Goal: Use online tool/utility: Utilize a website feature to perform a specific function

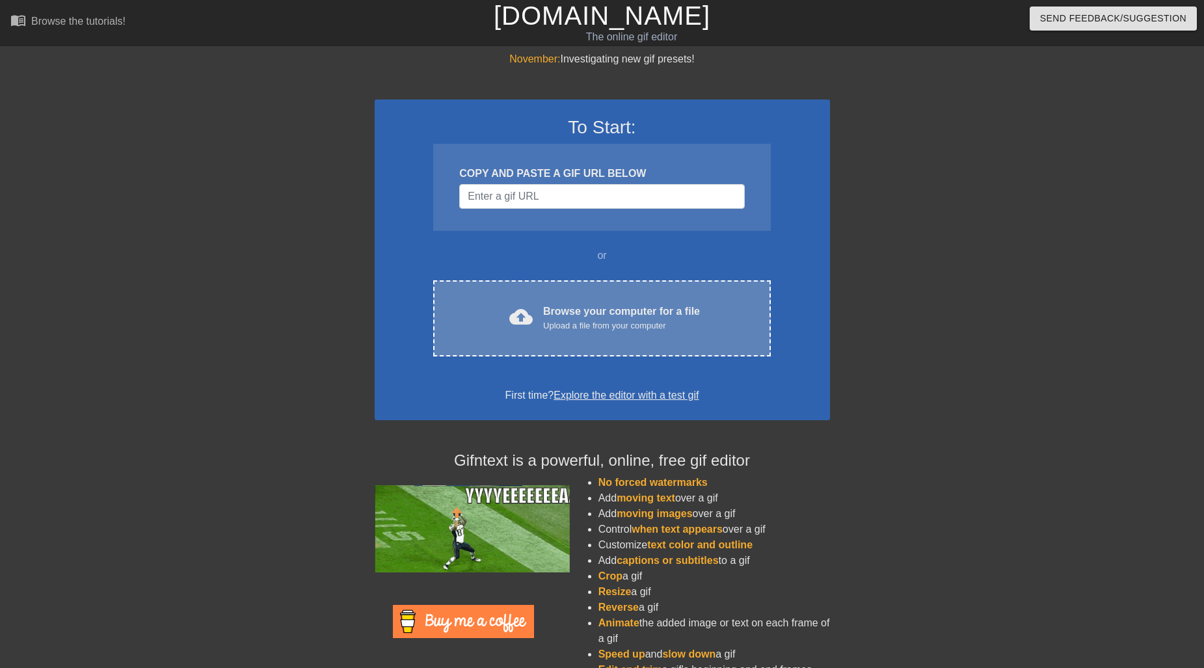
click at [565, 312] on div "Browse your computer for a file Upload a file from your computer" at bounding box center [621, 318] width 157 height 29
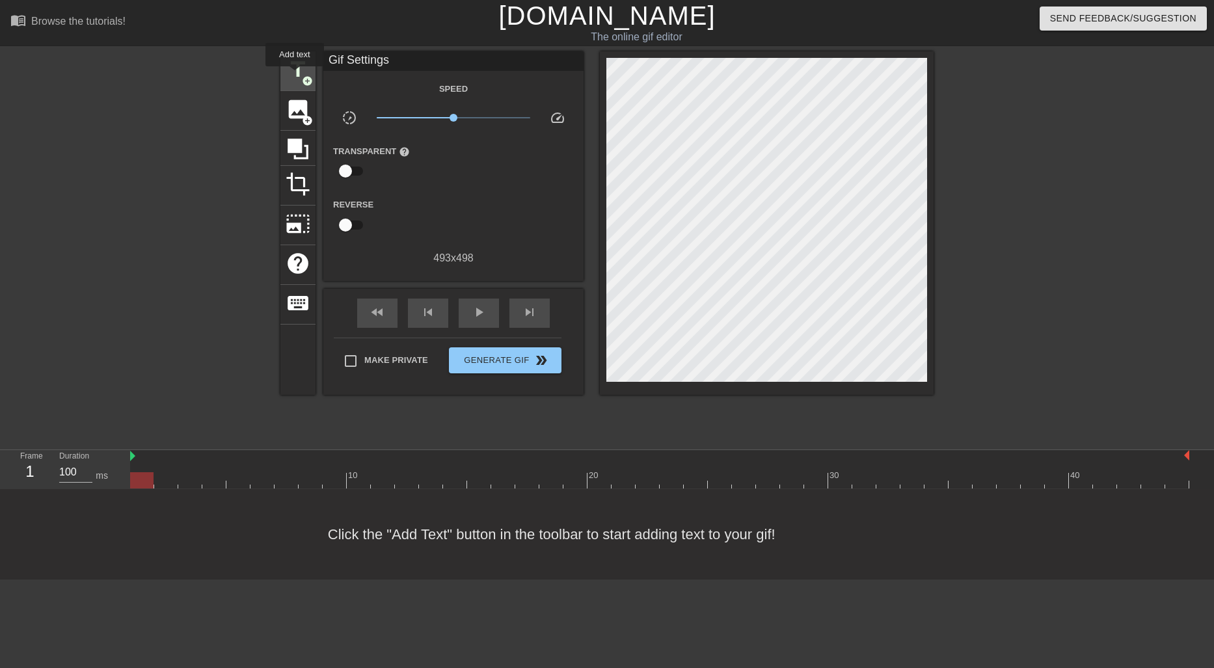
click at [295, 75] on span "title" at bounding box center [298, 69] width 25 height 25
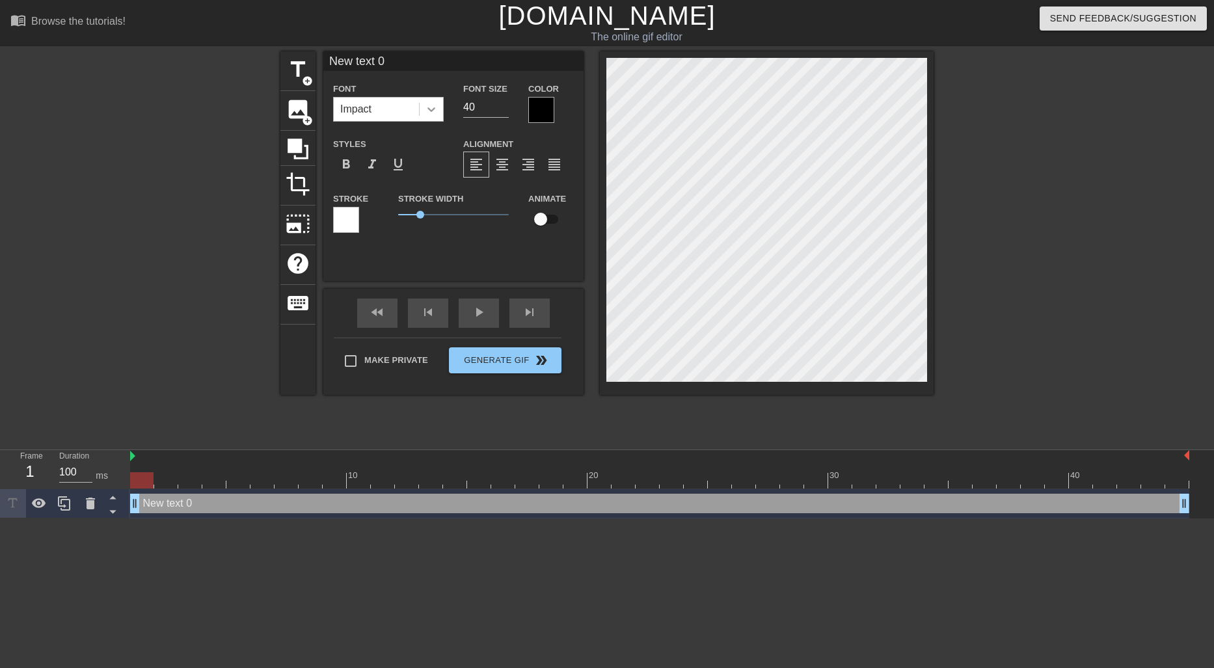
click at [429, 119] on div at bounding box center [431, 109] width 23 height 23
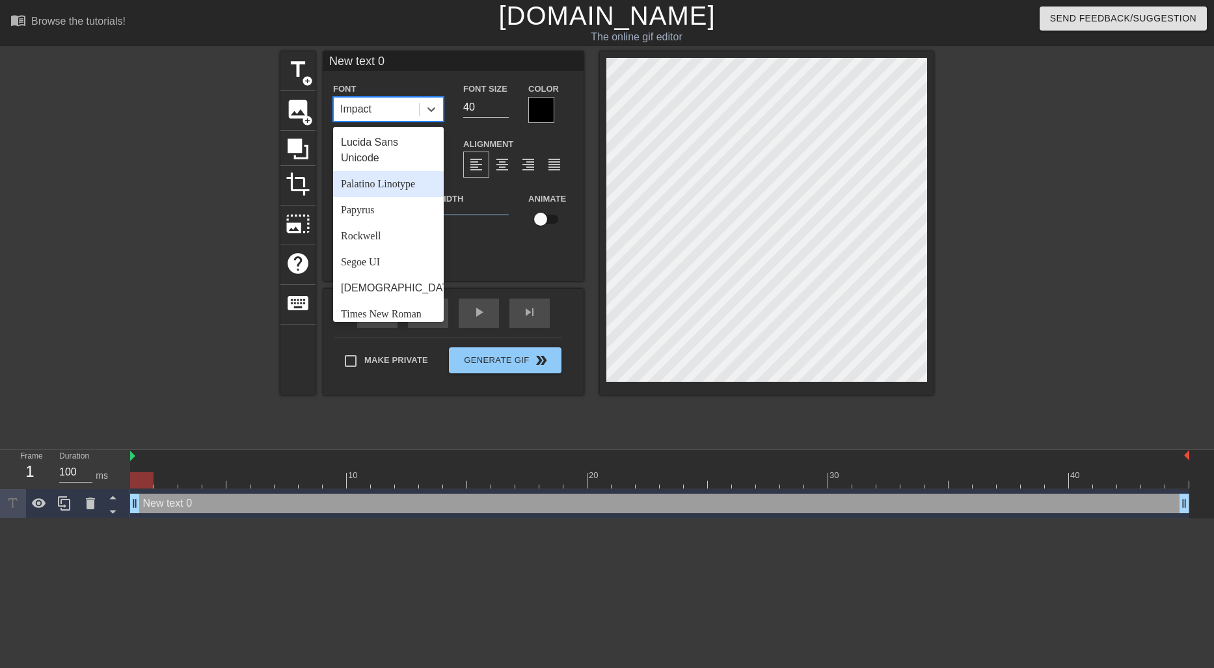
scroll to position [466, 0]
click at [399, 211] on div "Segoe UI" at bounding box center [388, 202] width 111 height 26
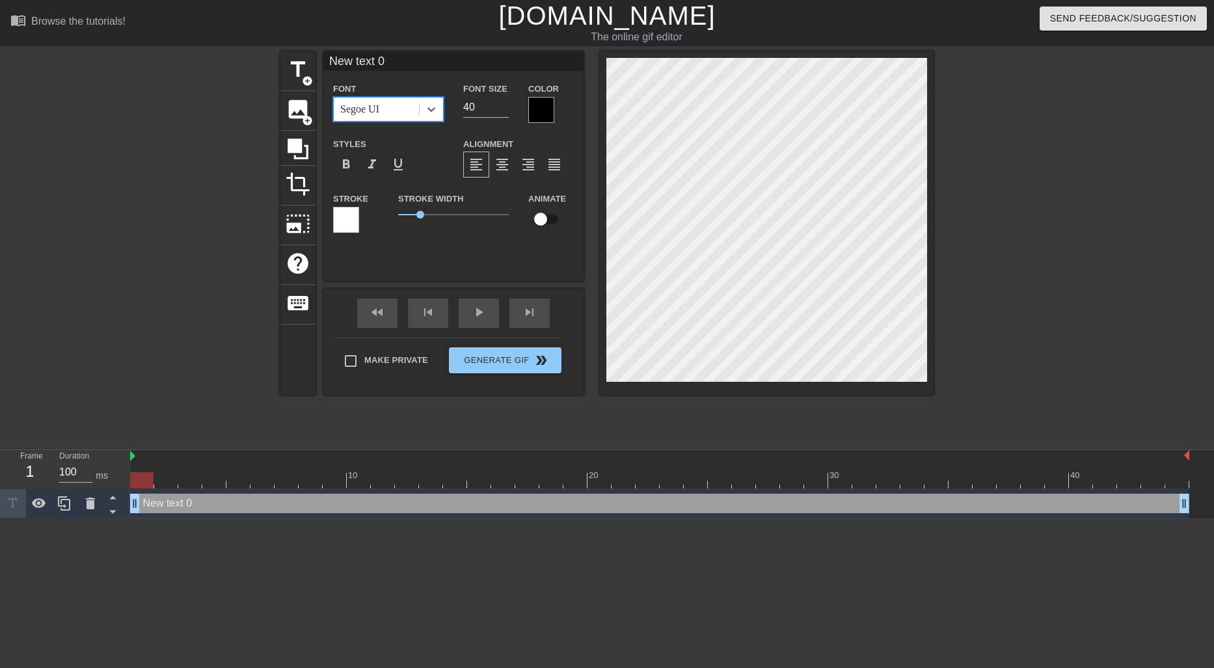
click at [538, 107] on div at bounding box center [541, 110] width 26 height 26
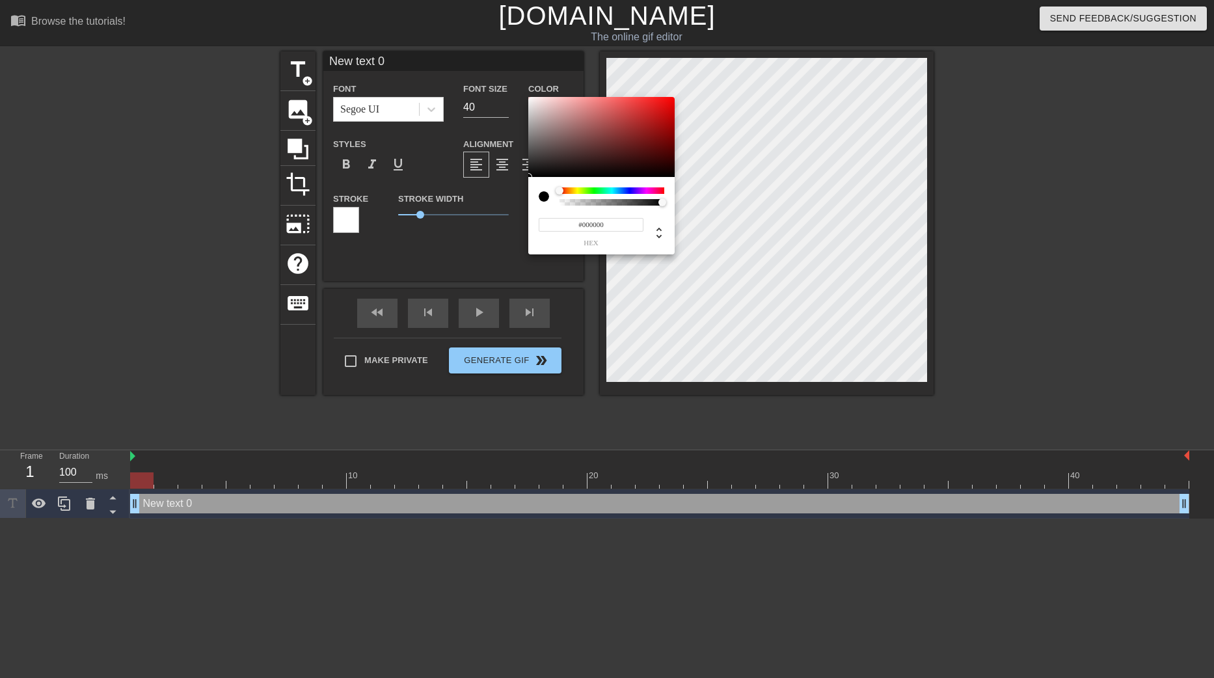
type input "0"
type input "1"
drag, startPoint x: 642, startPoint y: 202, endPoint x: 714, endPoint y: 217, distance: 73.6
click at [714, 217] on div "0 r 0 g 0 b 1 a" at bounding box center [607, 339] width 1214 height 678
type input "192"
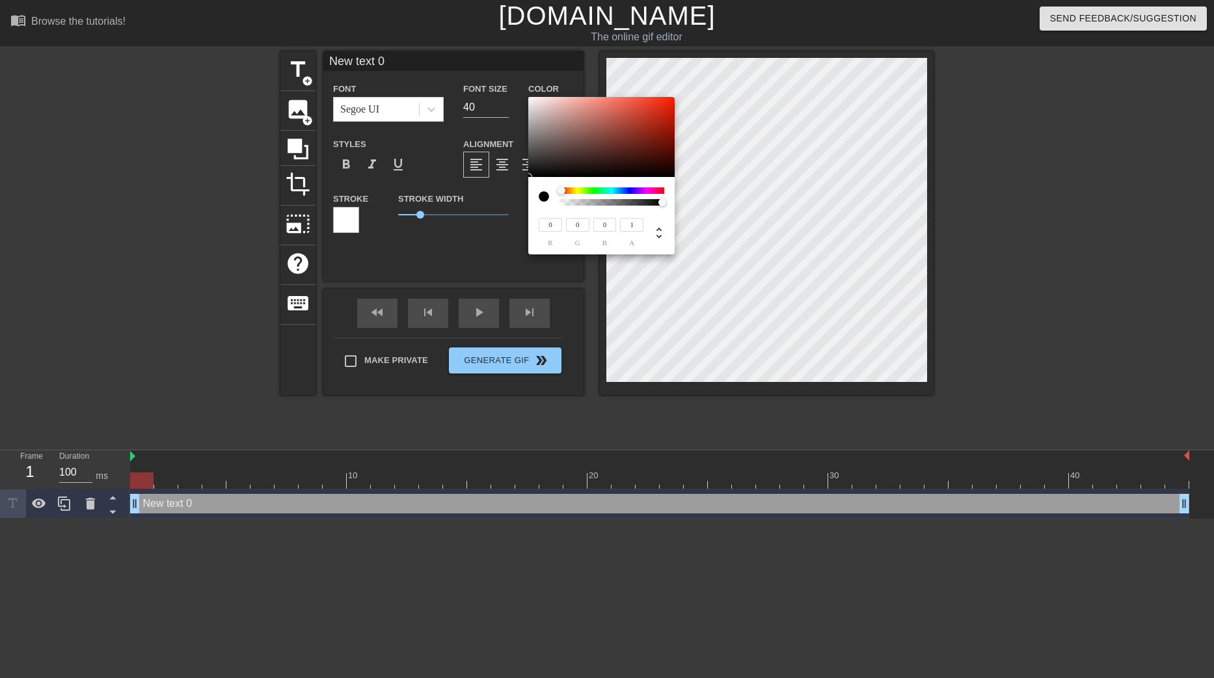
type input "163"
type input "159"
type input "194"
type input "162"
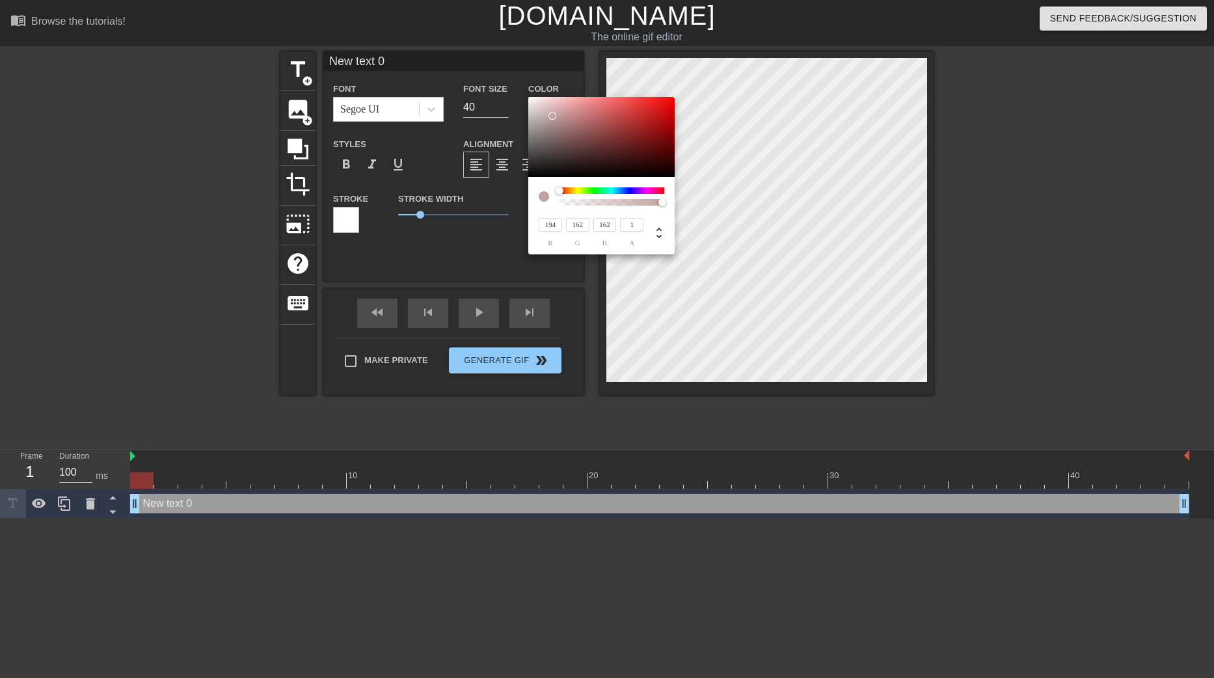
type input "200"
type input "170"
type input "227"
type input "212"
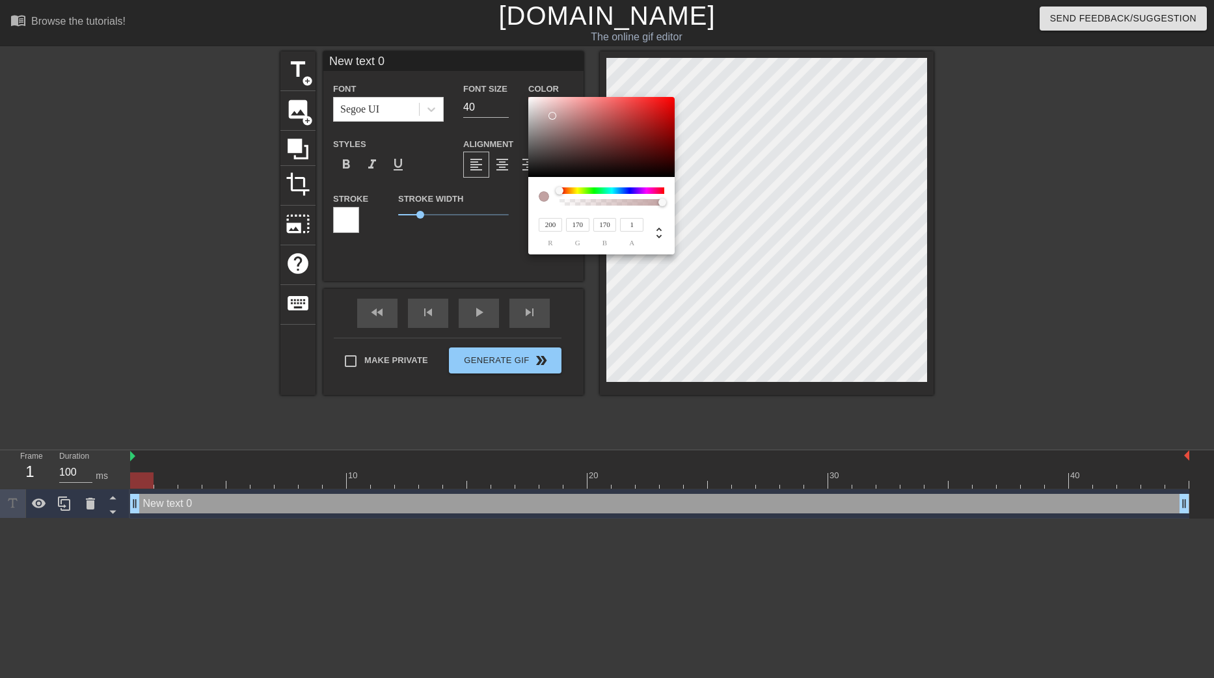
type input "212"
type input "229"
type input "214"
type input "233"
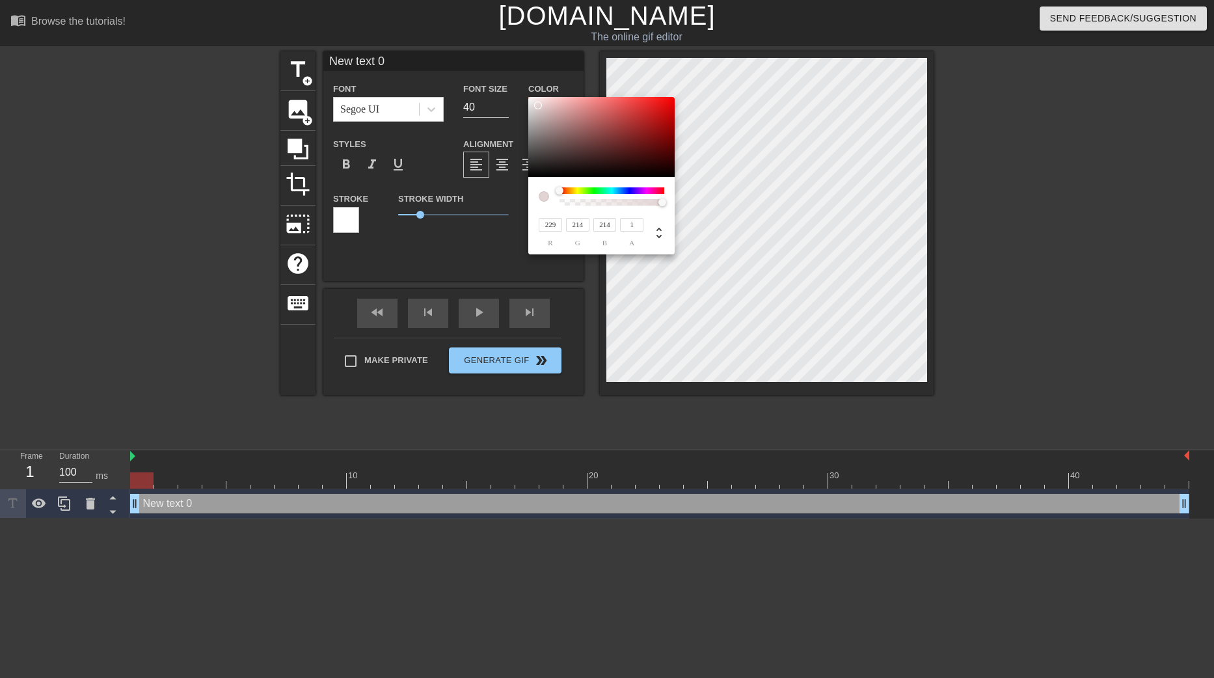
type input "220"
type input "235"
type input "223"
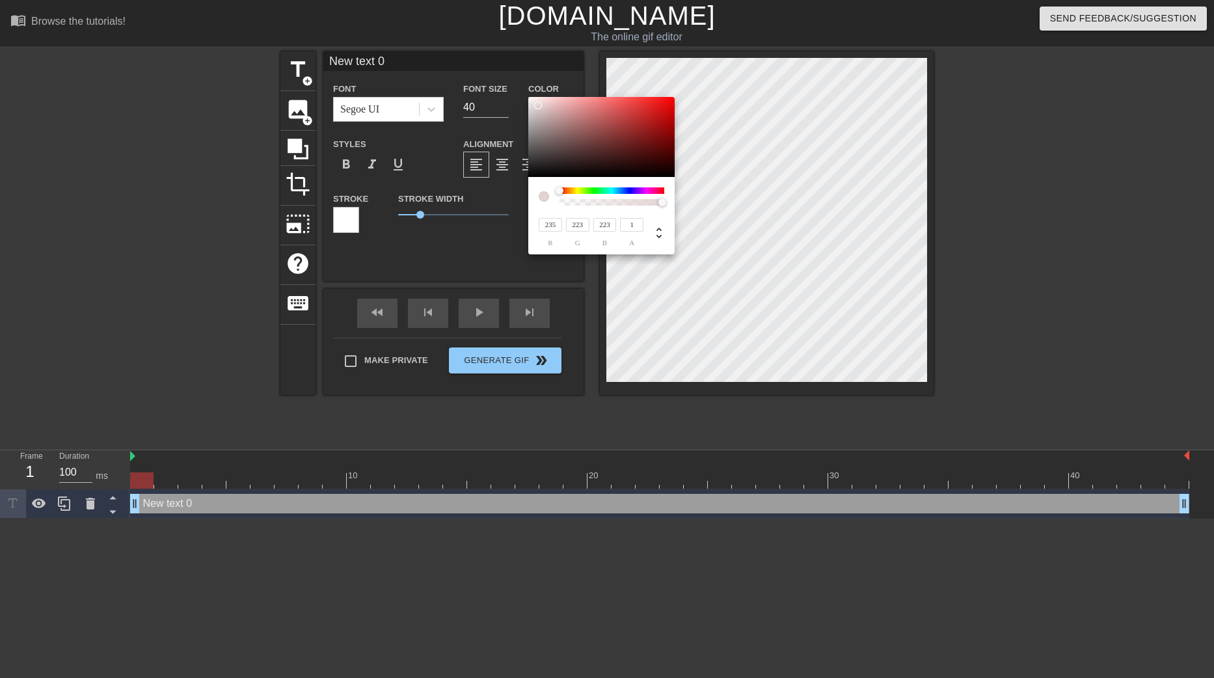
type input "240"
type input "230"
type input "255"
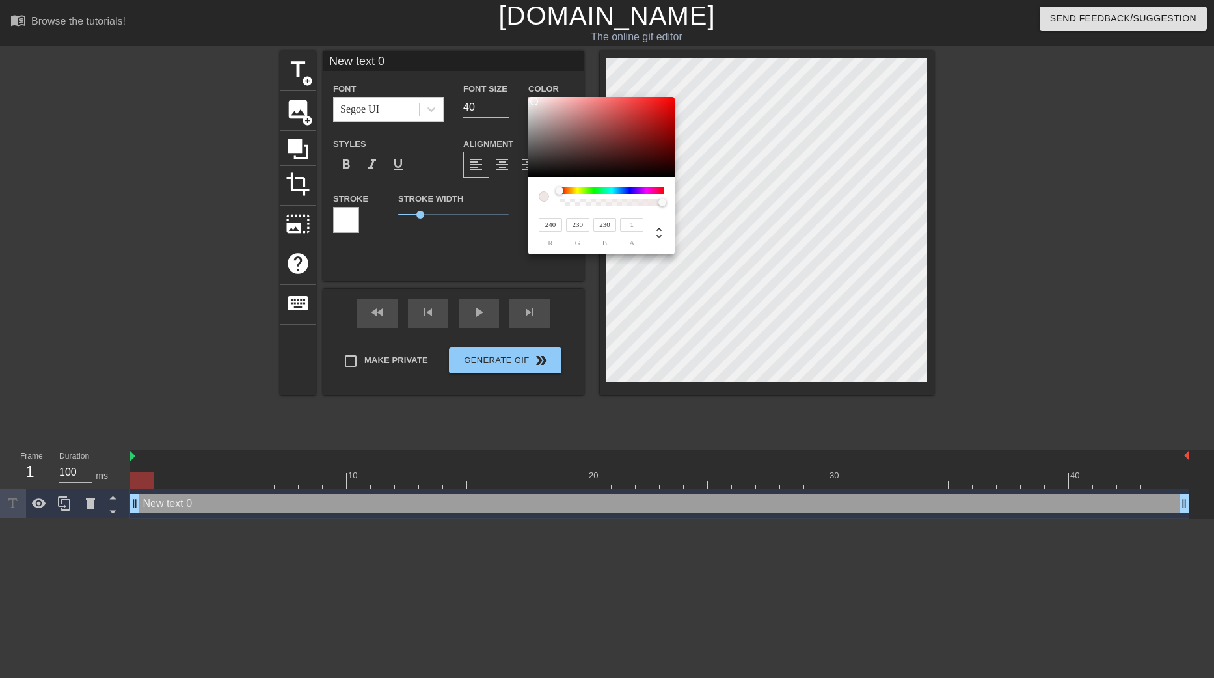
type input "255"
type input "190"
type input "177"
type input "175"
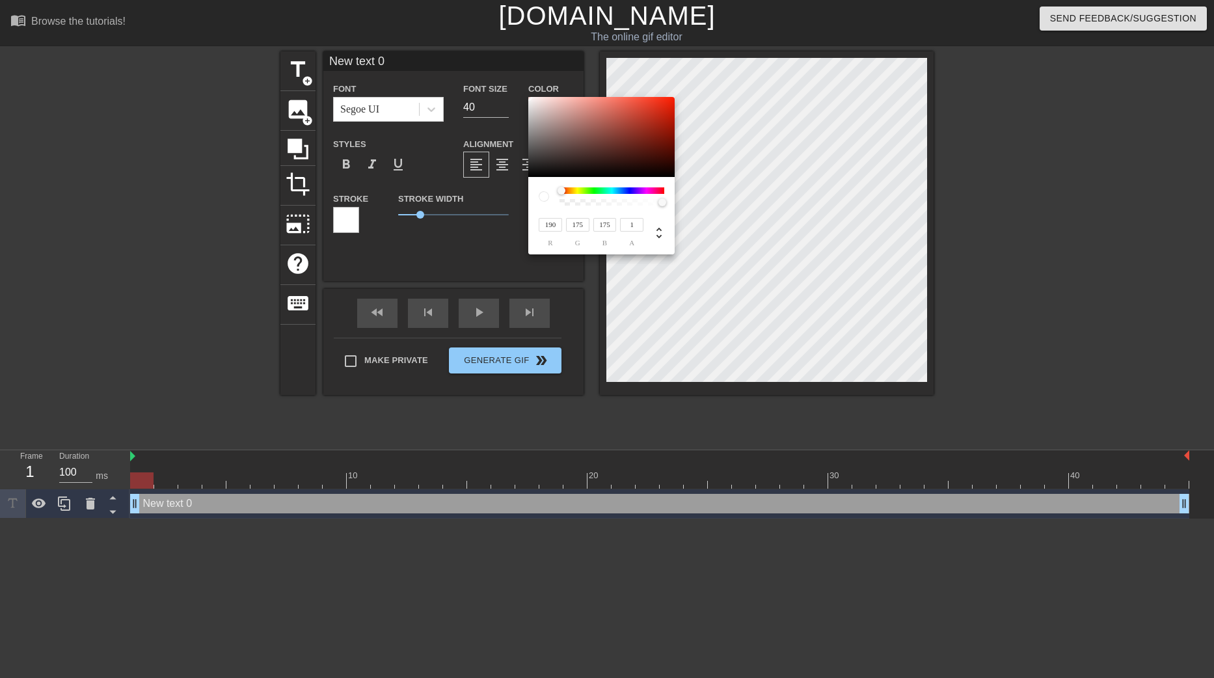
type input "172"
type input "148"
type input "170"
type input "49"
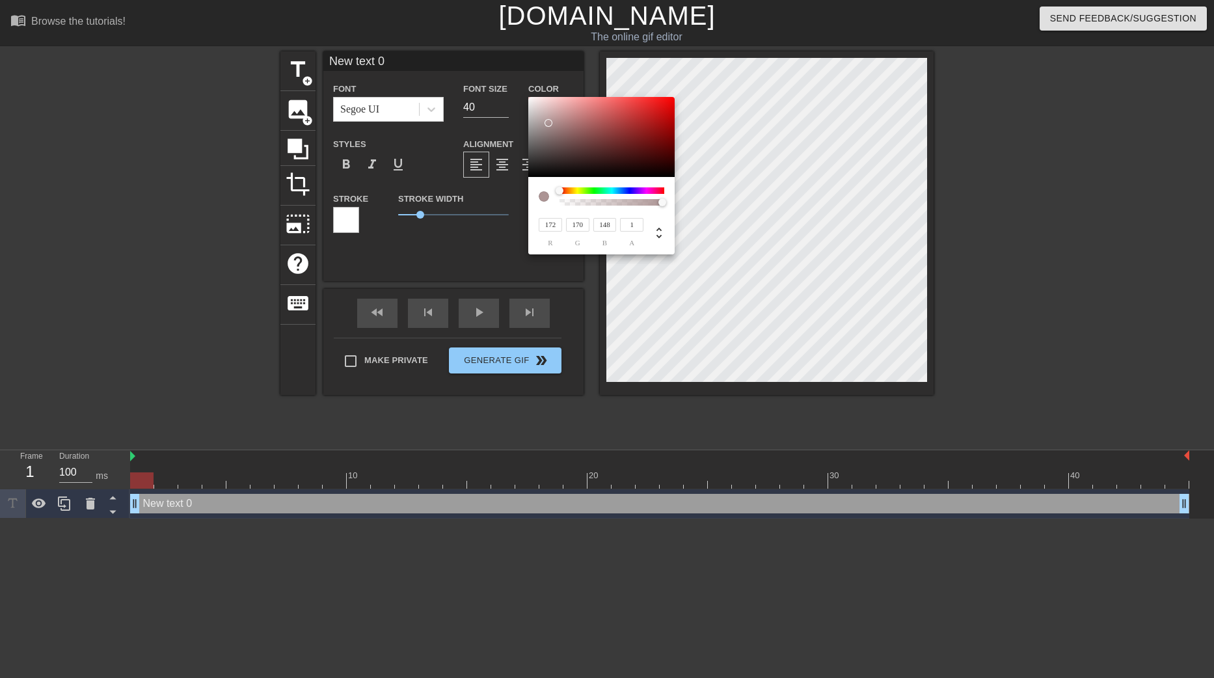
type input "89"
type input "49"
type input "78"
type input "89"
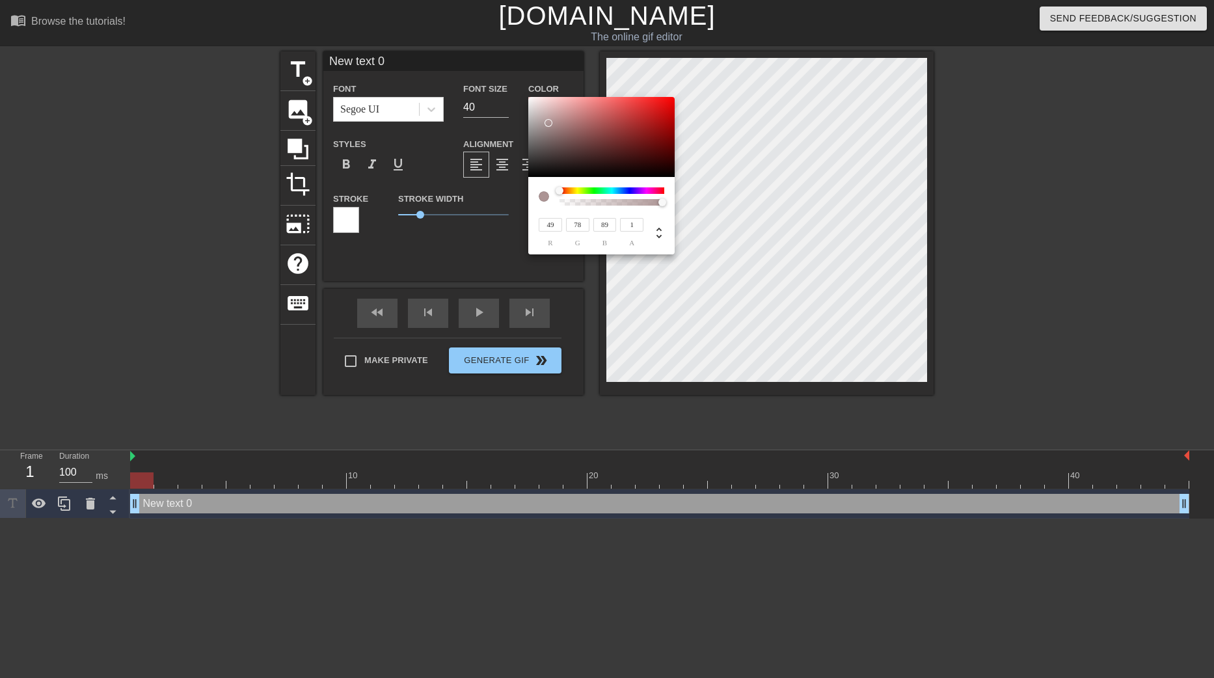
type input "49"
type input "70"
type input "0"
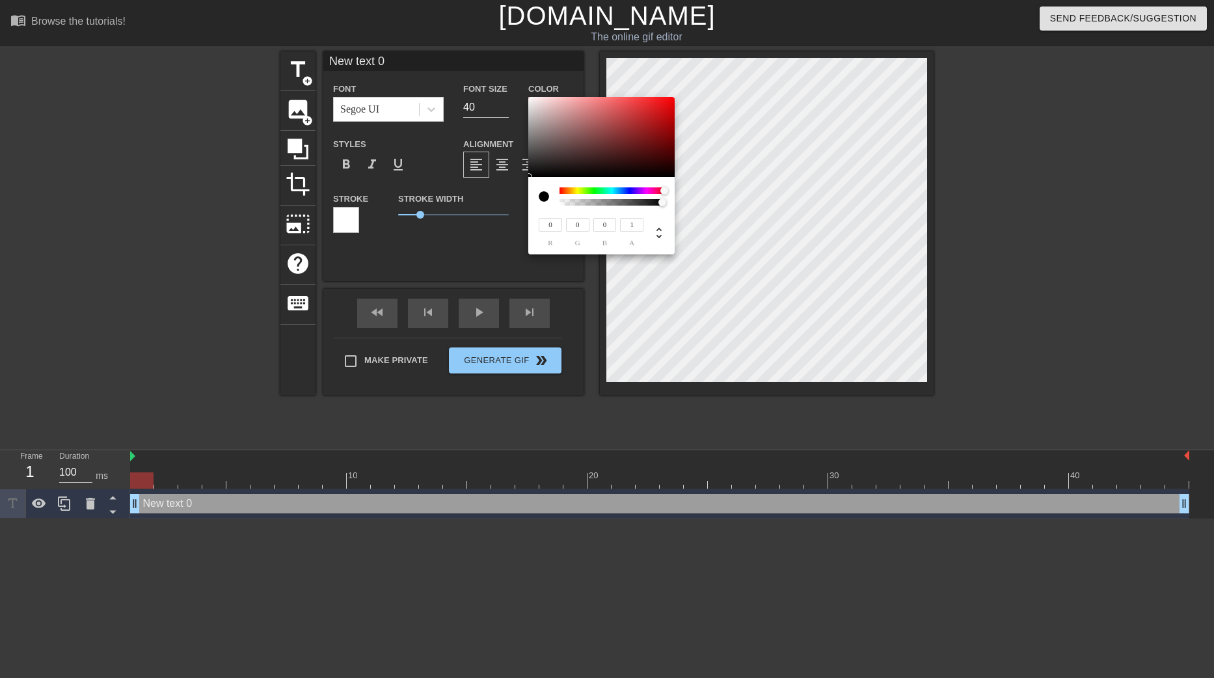
type input "57"
type input "125"
type input "139"
type input "76"
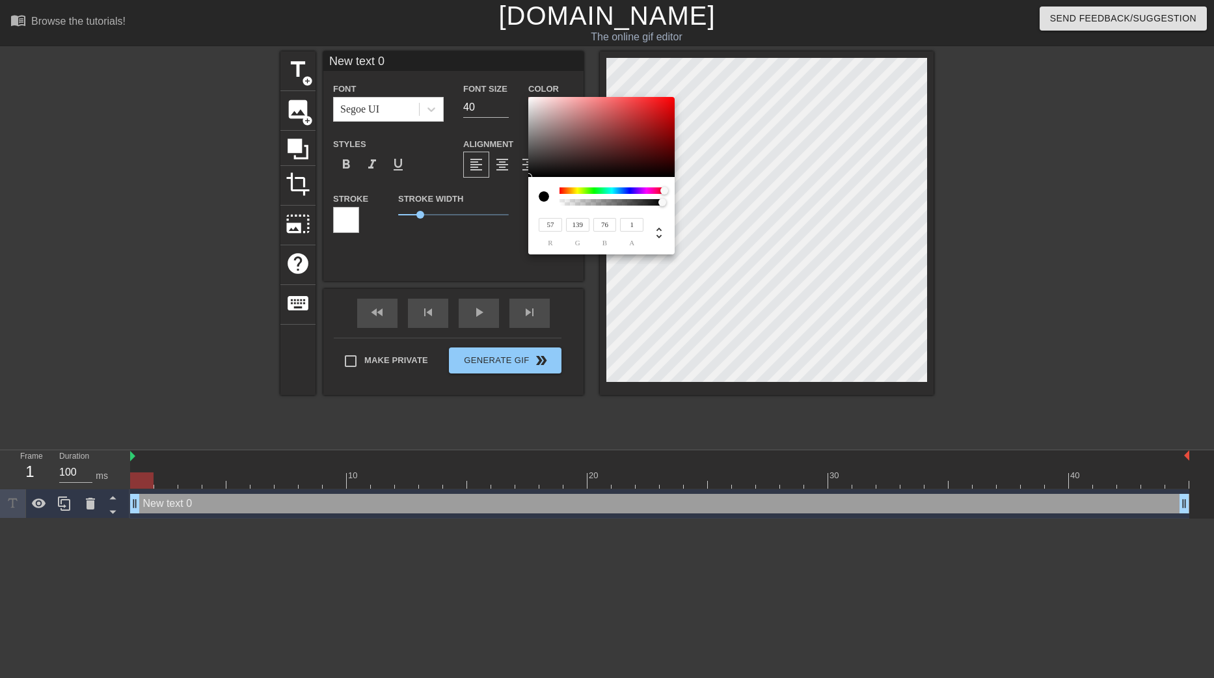
type input "71"
type input "57"
type input "127"
type input "163"
type input "98"
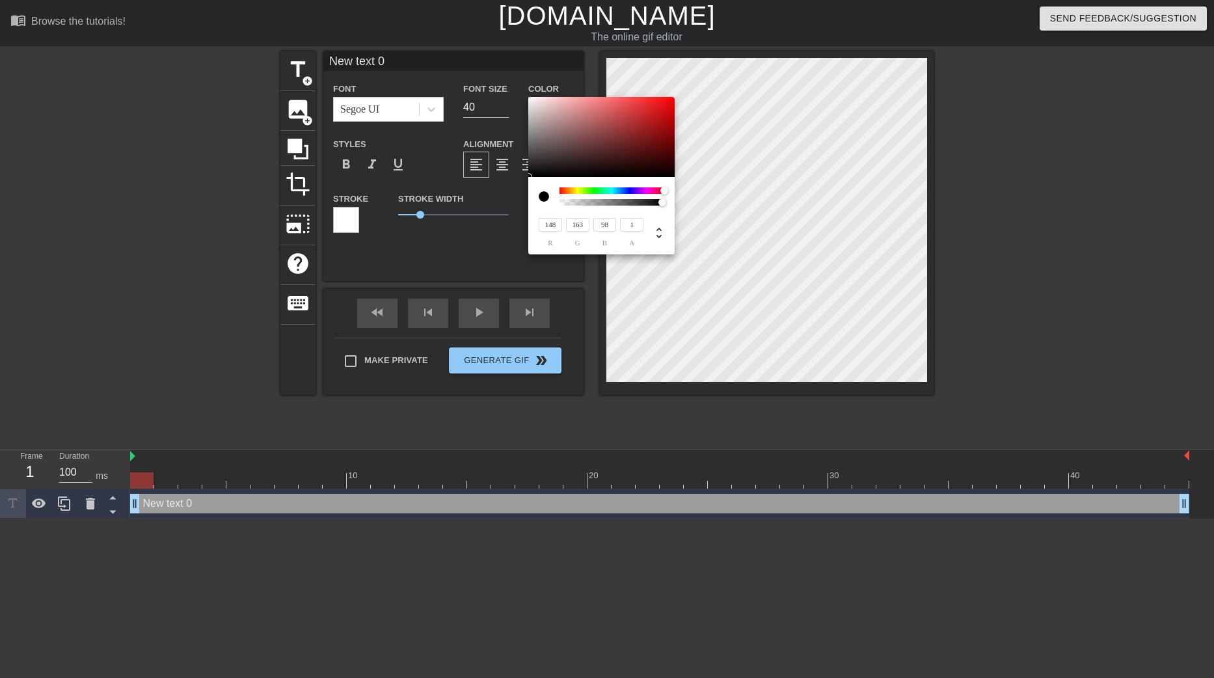
type input "163"
type input "146"
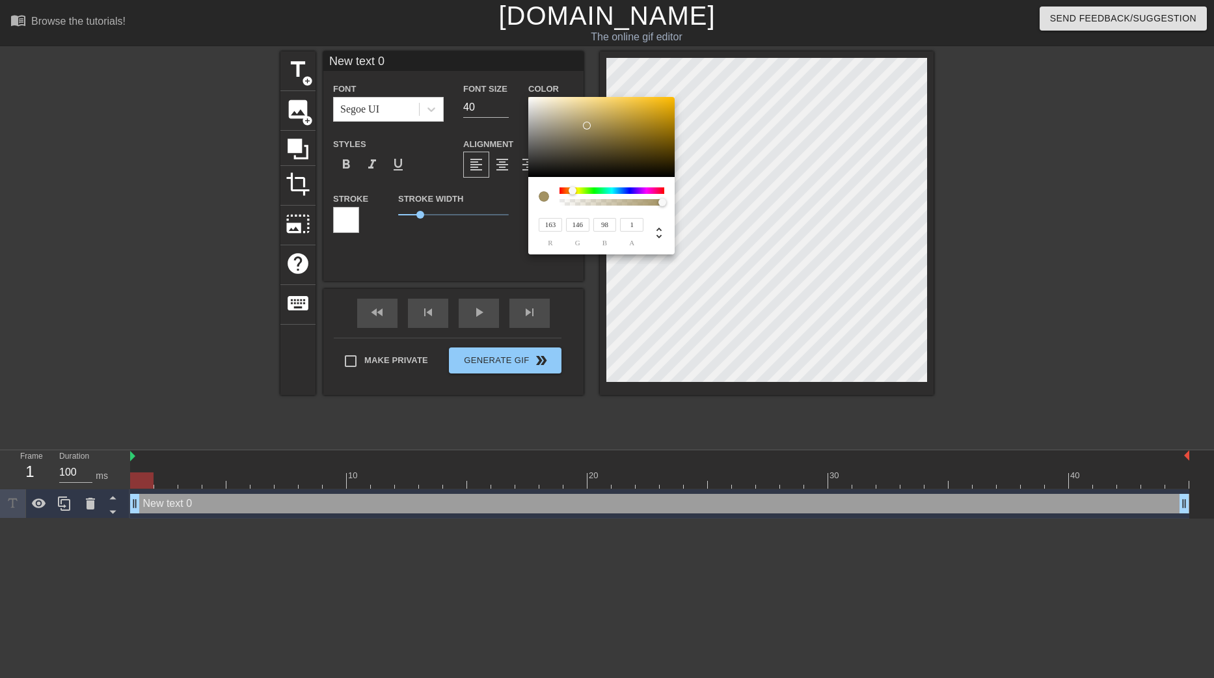
type input "174"
type input "137"
type input "198"
type input "193"
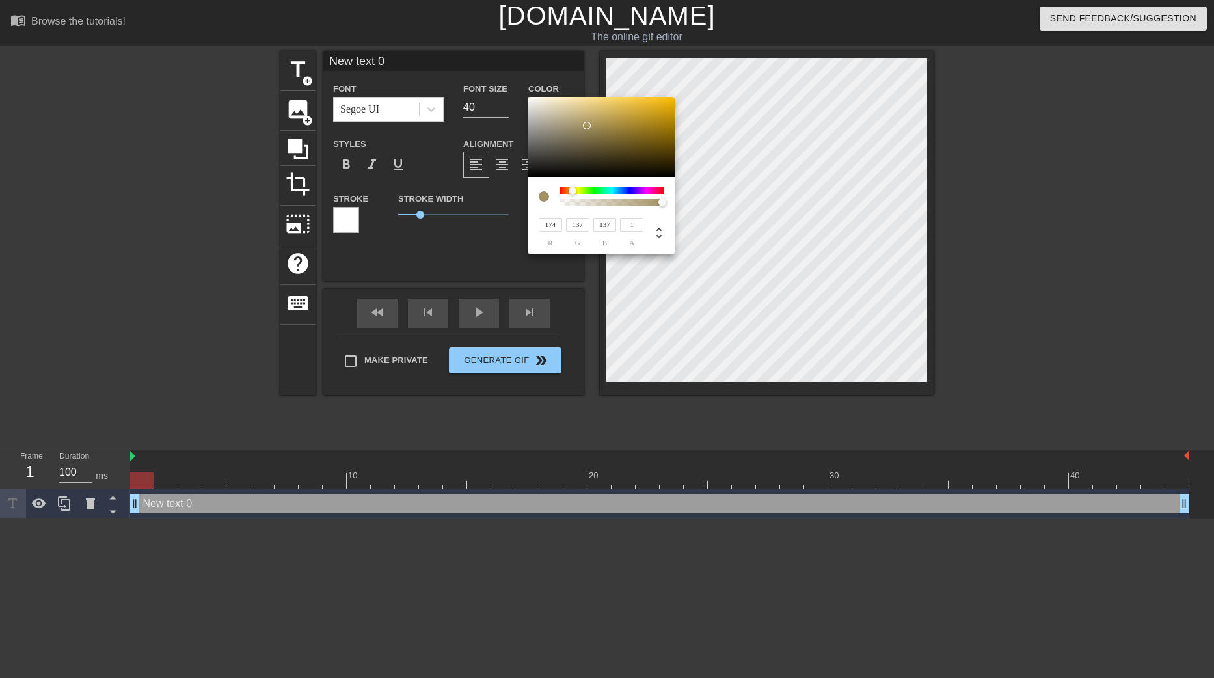
type input "193"
type input "207"
type input "229"
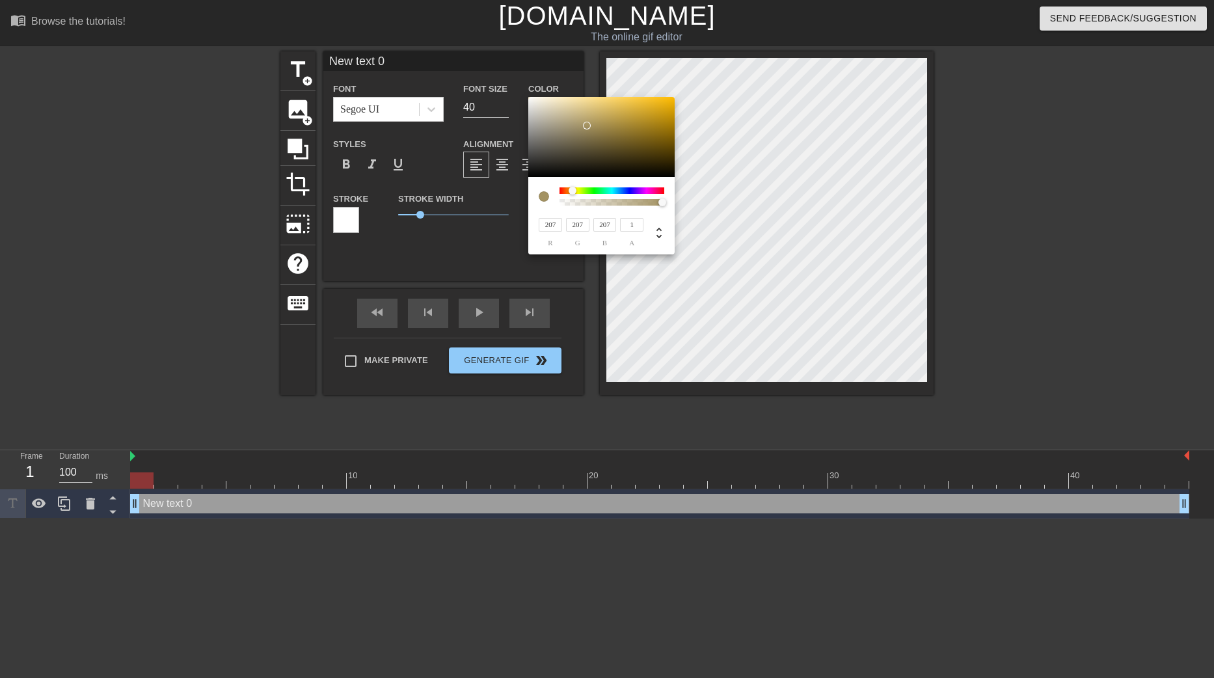
type input "203"
type input "127"
type input "250"
type input "245"
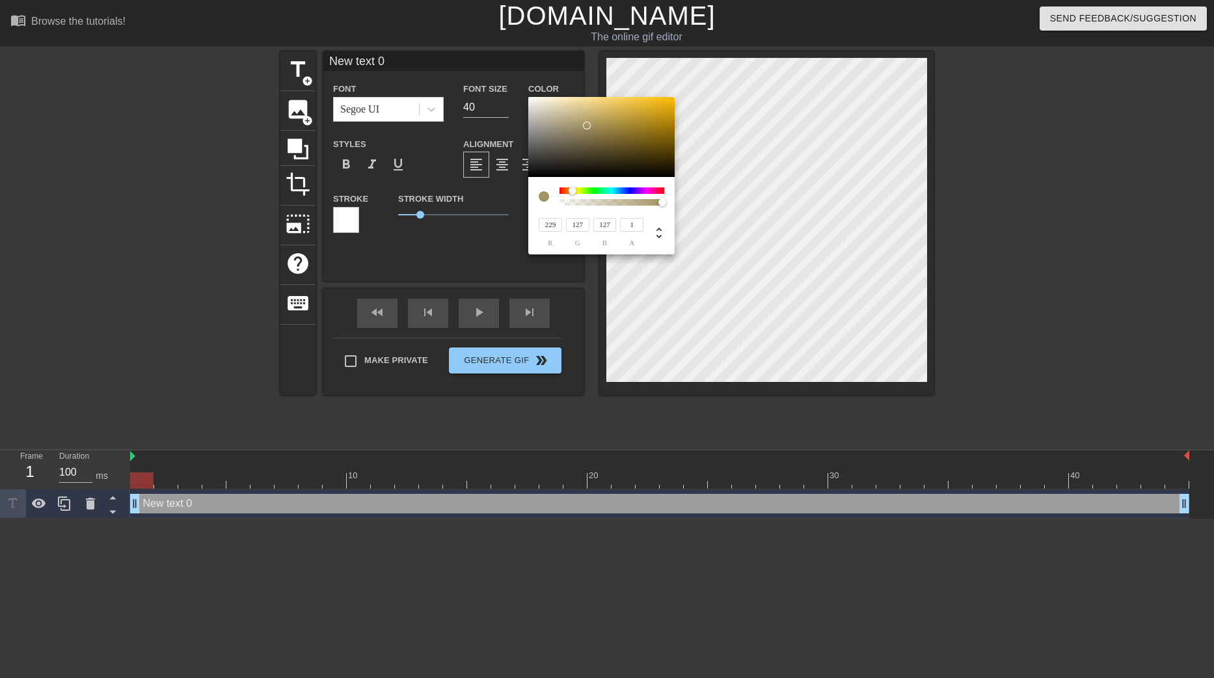
type input "245"
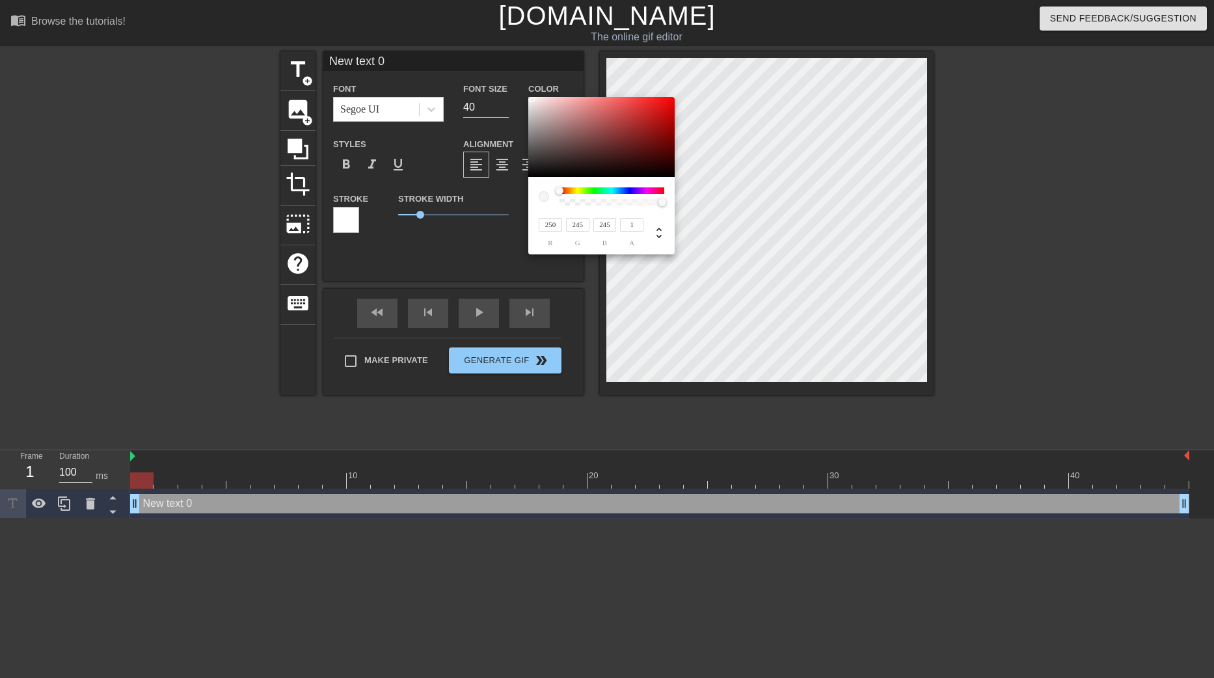
type input "255"
type input "252"
type input "251"
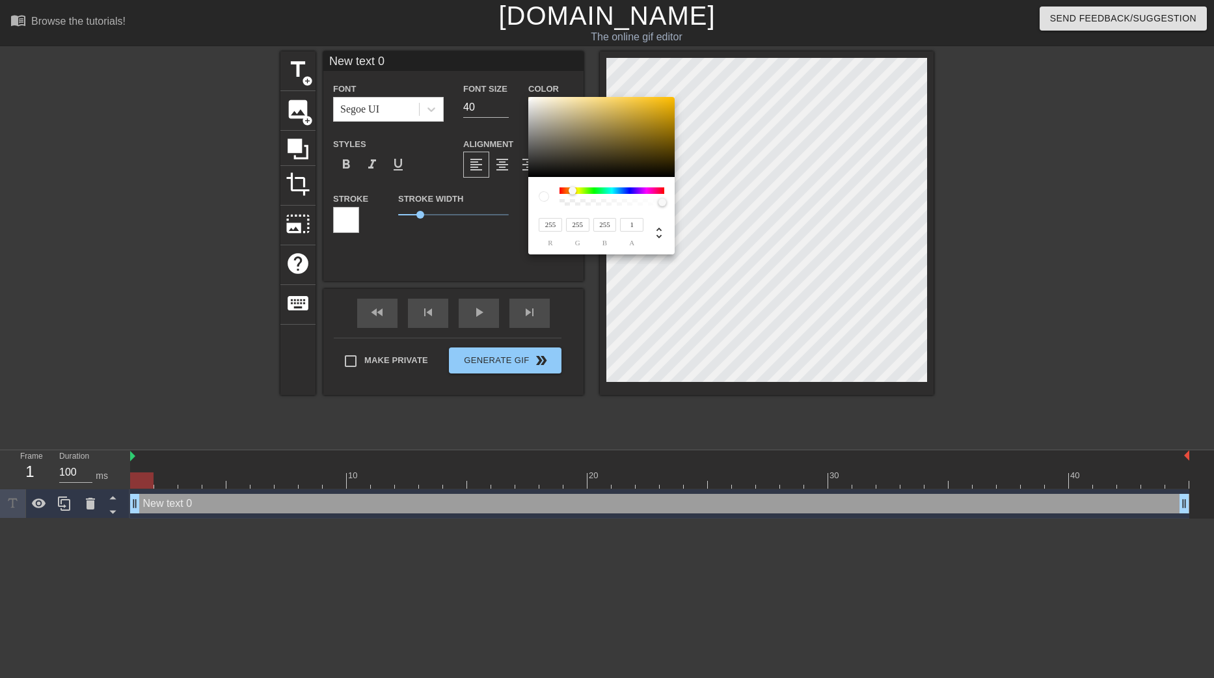
type input "249"
click at [530, 98] on div at bounding box center [530, 98] width 8 height 8
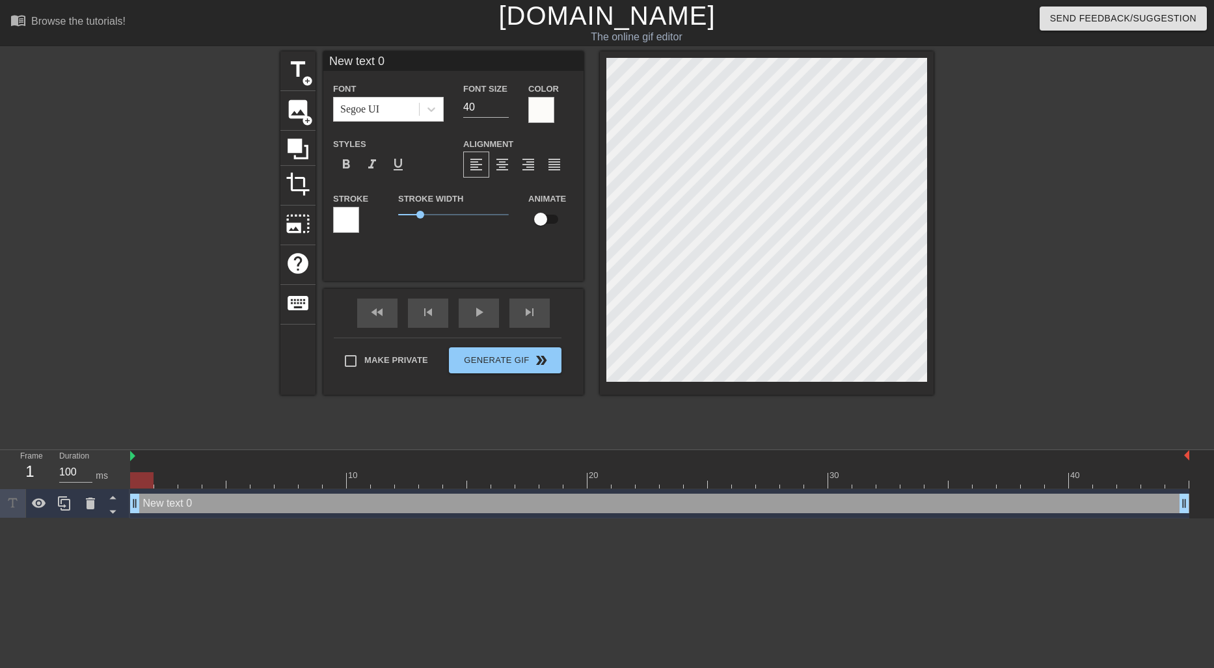
click at [462, 62] on input "New text 0" at bounding box center [453, 61] width 260 height 20
type input "N"
type input "me watching this moronic channel"
click at [205, 236] on div at bounding box center [167, 246] width 195 height 390
drag, startPoint x: 563, startPoint y: 88, endPoint x: 553, endPoint y: 101, distance: 16.2
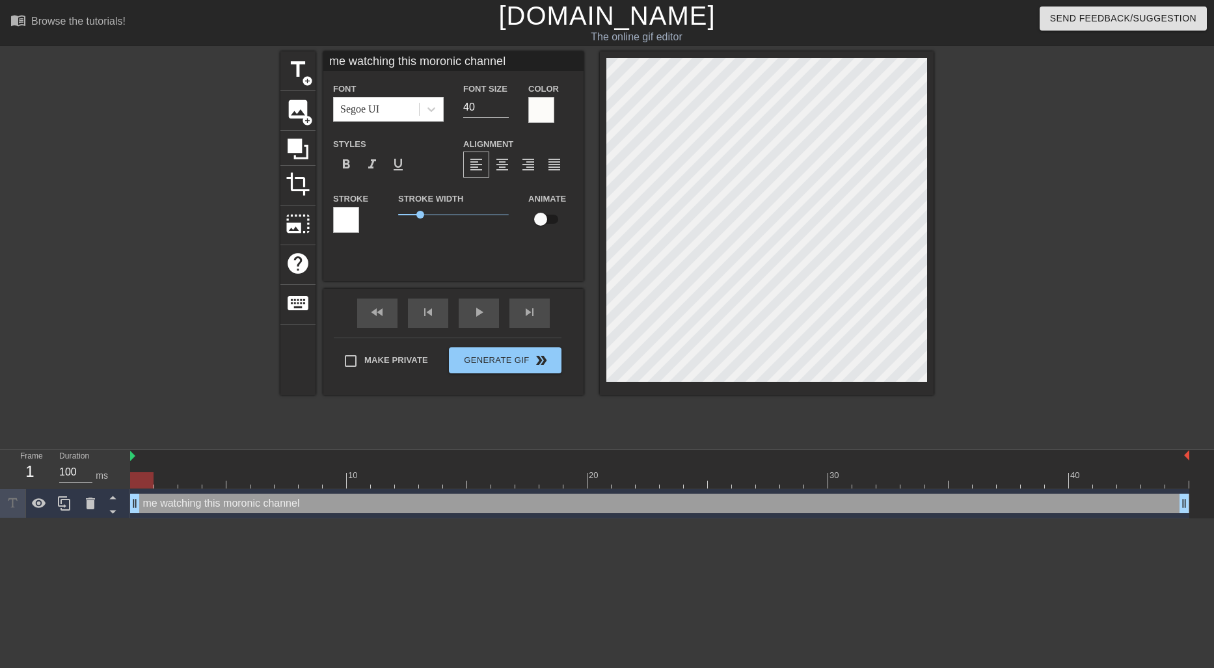
click at [559, 98] on div "Color" at bounding box center [551, 102] width 46 height 42
click at [550, 111] on div at bounding box center [541, 110] width 26 height 26
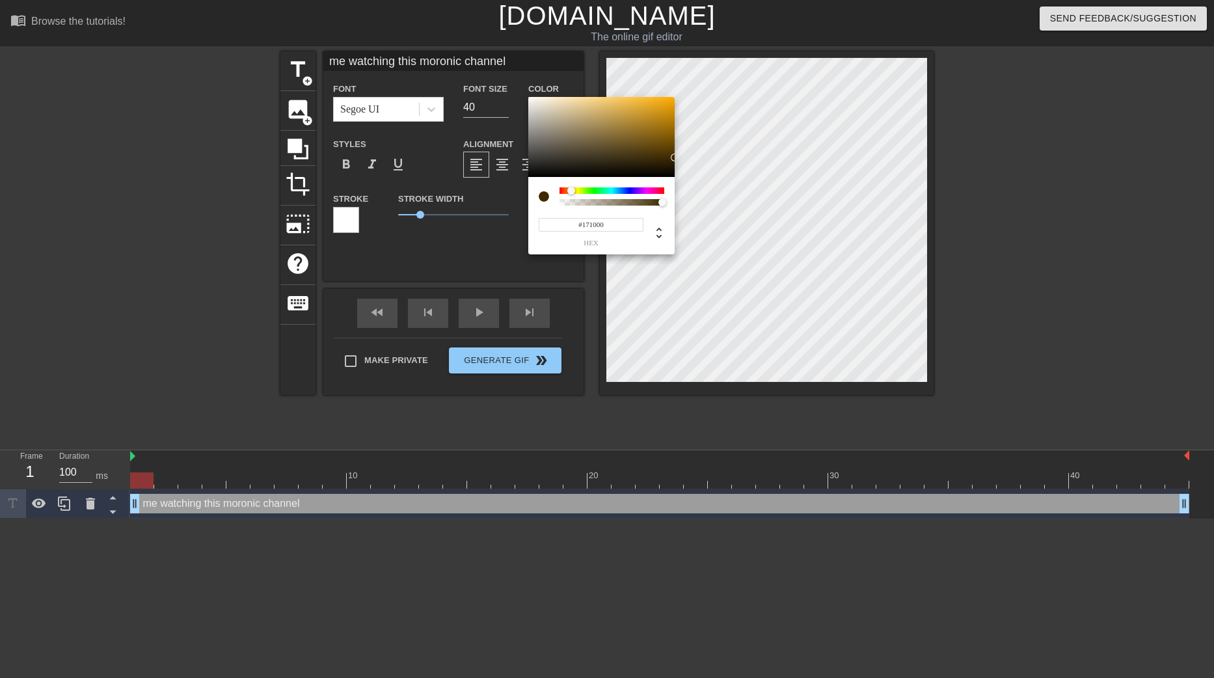
type input "#000000"
drag, startPoint x: 592, startPoint y: 149, endPoint x: 703, endPoint y: 193, distance: 119.1
click at [703, 193] on div "#000000 hex" at bounding box center [607, 339] width 1214 height 678
drag, startPoint x: 1099, startPoint y: 355, endPoint x: 1035, endPoint y: 325, distance: 71.0
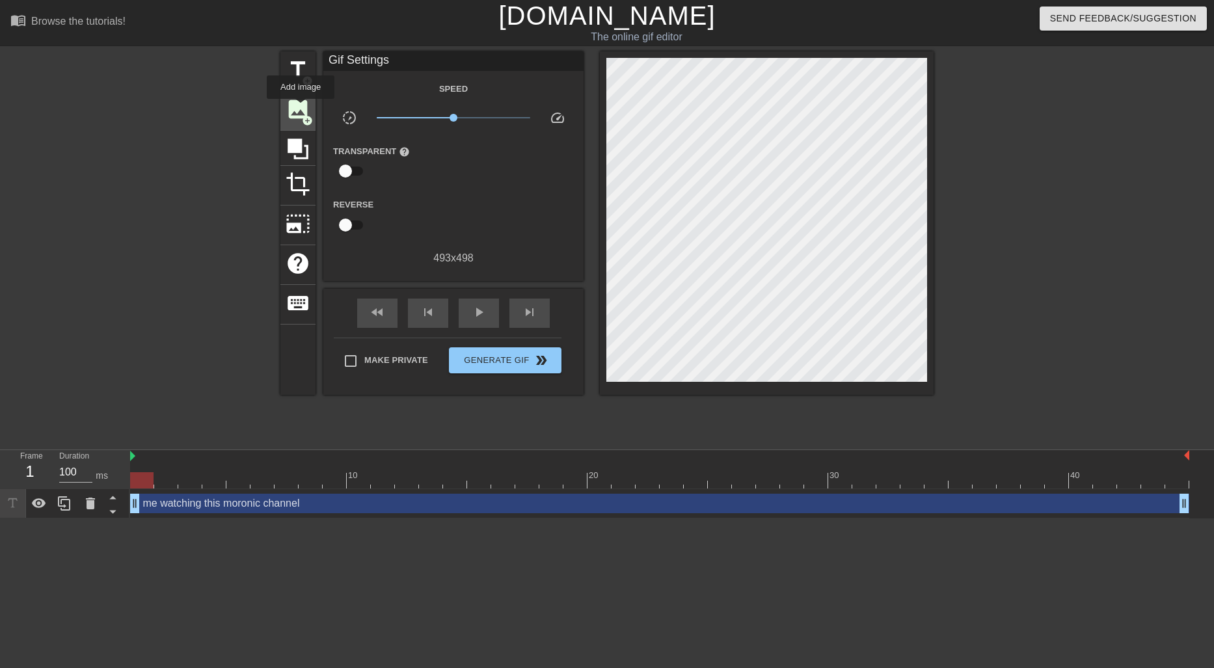
click at [301, 108] on span "image" at bounding box center [298, 109] width 25 height 25
click at [310, 105] on div "image add_circle" at bounding box center [297, 111] width 35 height 40
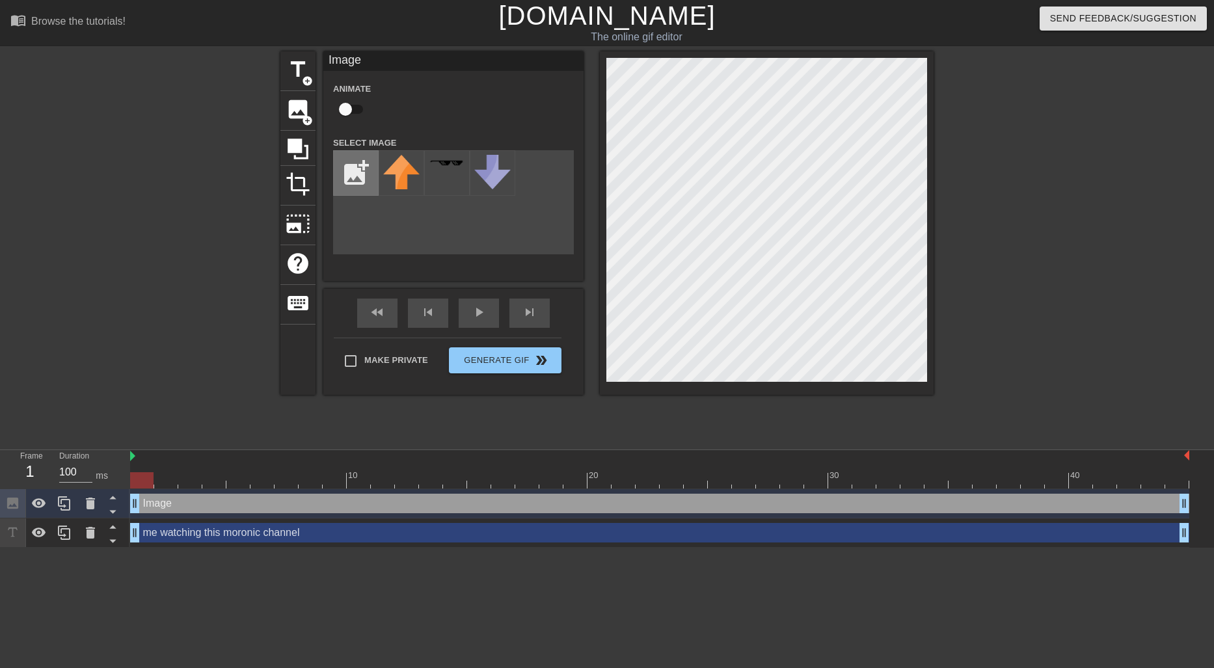
click at [369, 172] on input "file" at bounding box center [356, 173] width 44 height 44
type input "C:\fakepath\white-abstract-vactor-background-design_665257-153.avif"
click at [398, 159] on img at bounding box center [401, 173] width 36 height 36
click at [1012, 170] on div "title add_circle image add_circle crop photo_size_select_large help keyboard Im…" at bounding box center [607, 246] width 1214 height 390
click at [586, 150] on div "title add_circle image add_circle crop photo_size_select_large help keyboard Im…" at bounding box center [606, 223] width 653 height 344
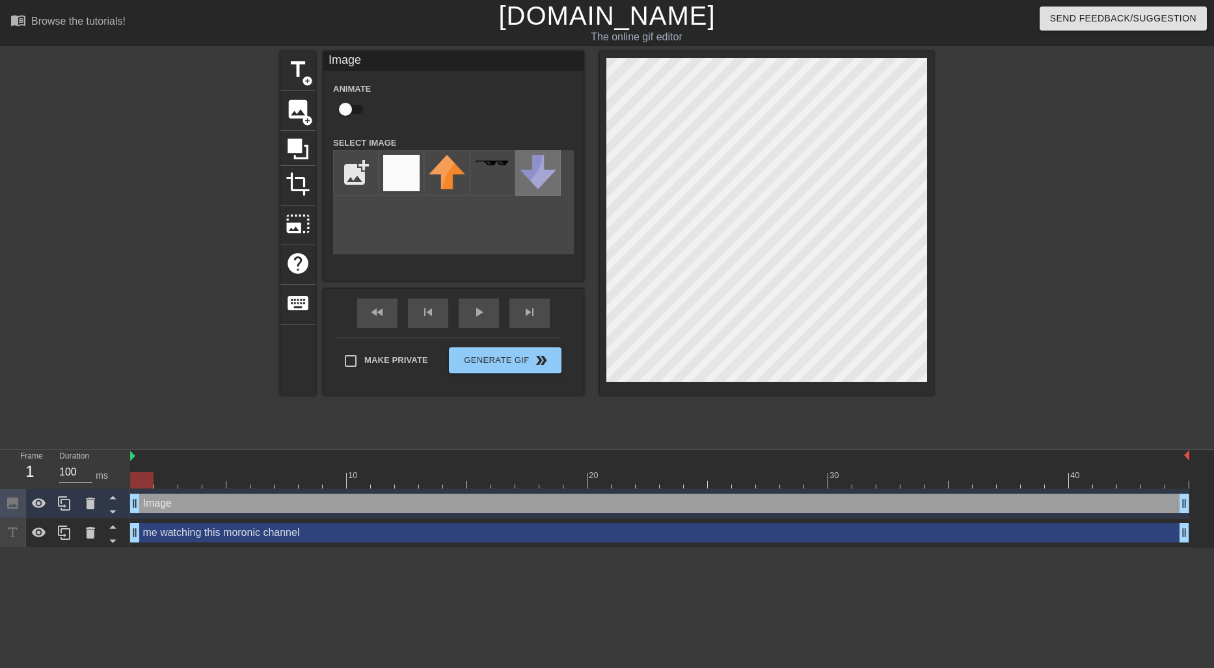
click at [537, 170] on img at bounding box center [538, 172] width 36 height 34
click at [430, 170] on img at bounding box center [447, 172] width 36 height 34
click at [408, 174] on img at bounding box center [401, 173] width 36 height 36
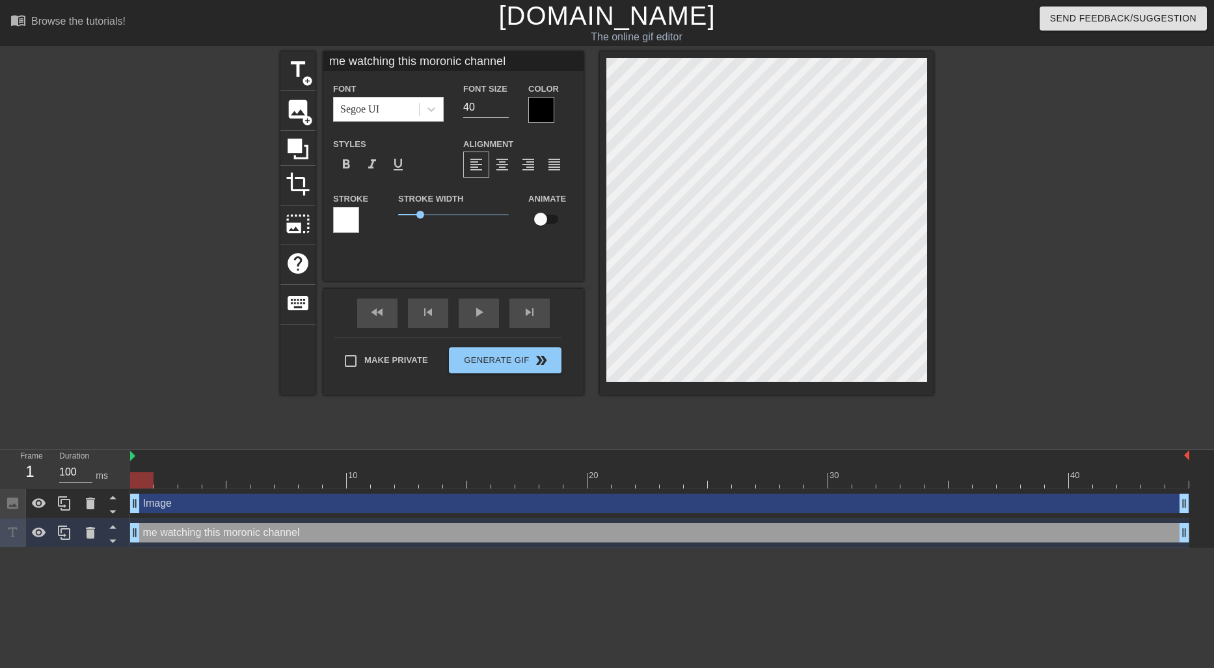
scroll to position [1, 5]
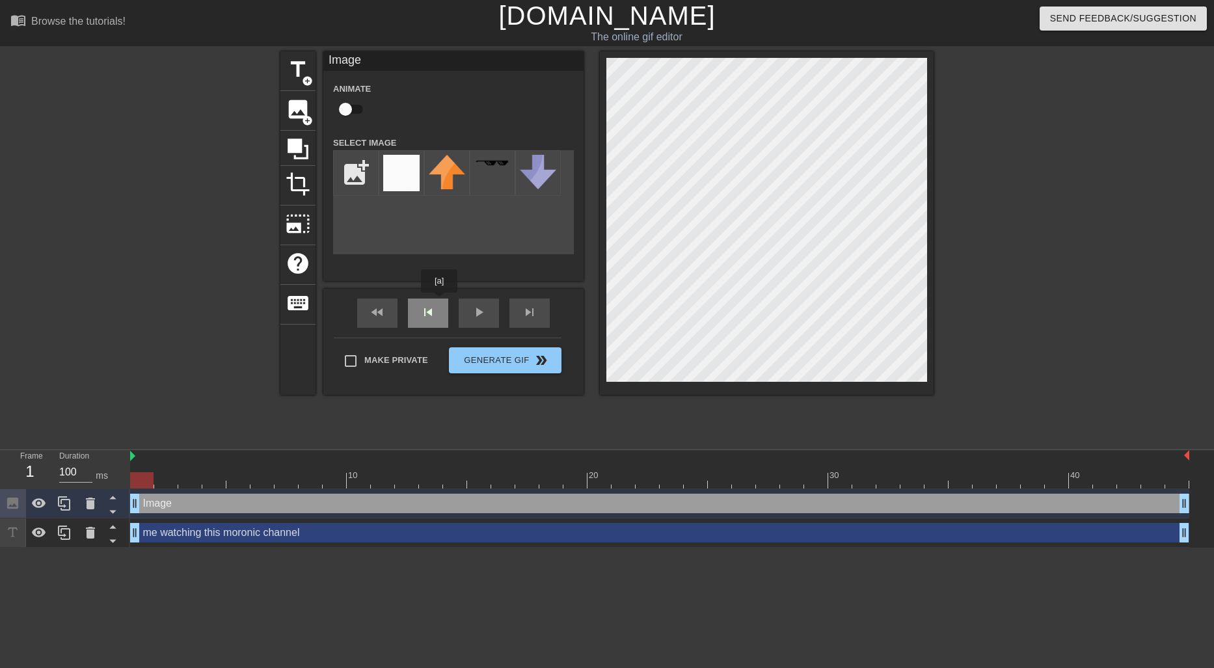
click at [439, 302] on div "skip_previous" at bounding box center [428, 313] width 40 height 29
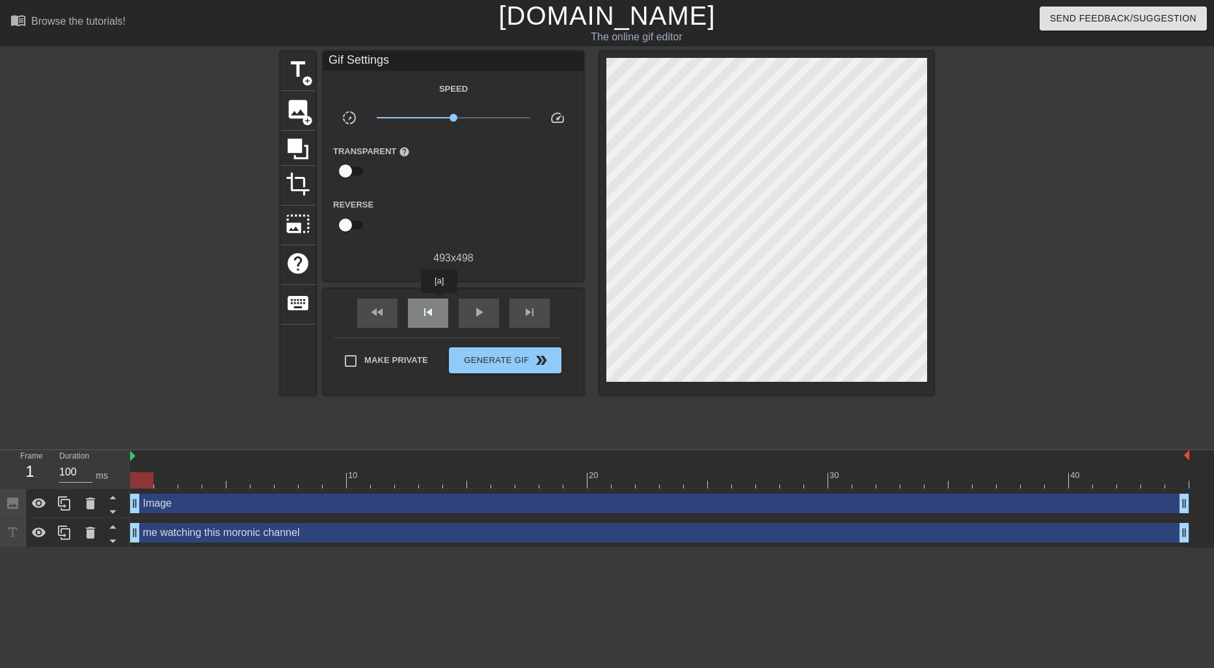
click at [439, 302] on div "skip_previous" at bounding box center [428, 313] width 40 height 29
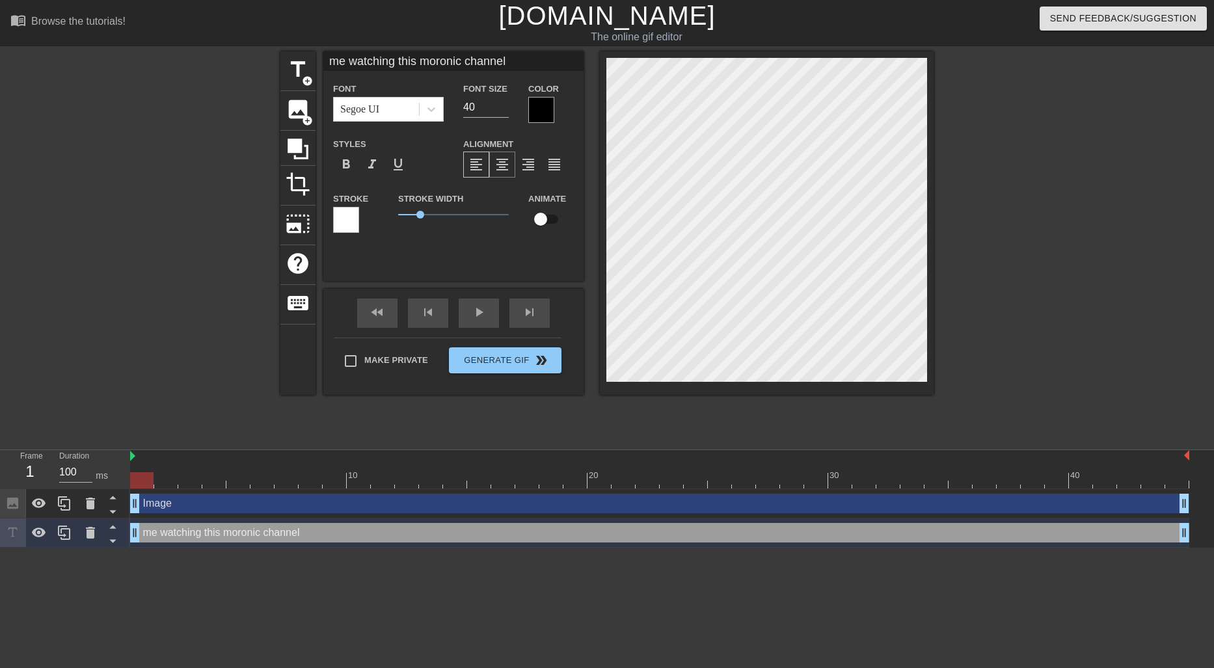
click at [512, 170] on div "format_align_center" at bounding box center [502, 165] width 26 height 26
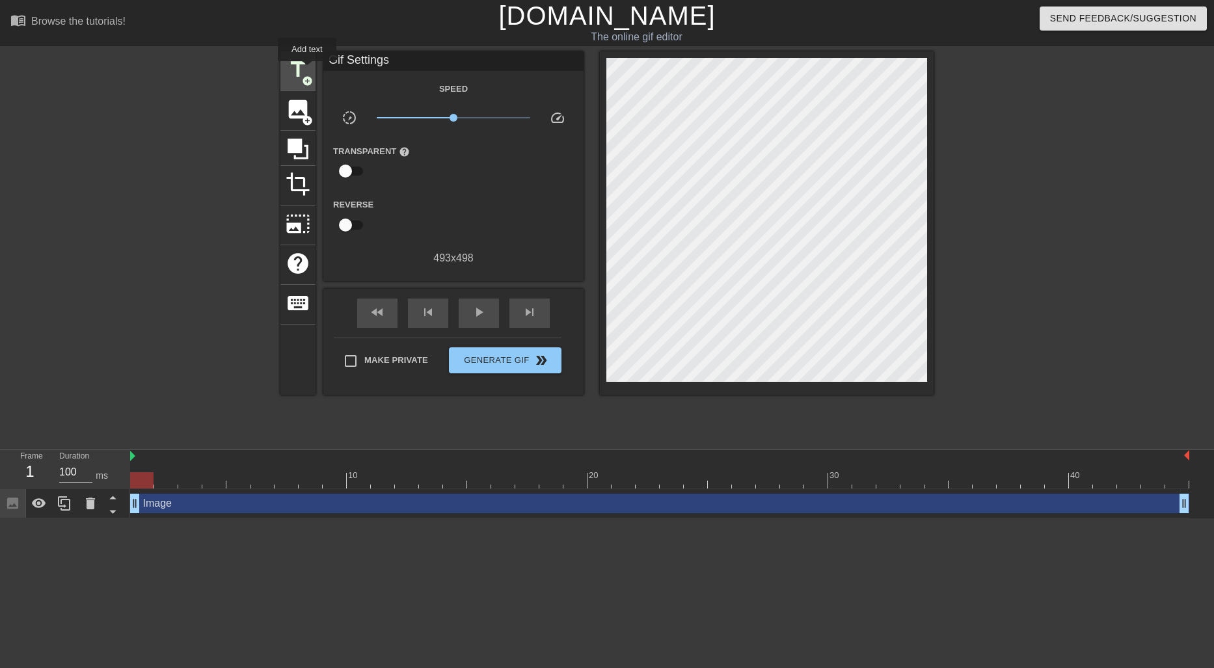
click at [307, 70] on span "title" at bounding box center [298, 69] width 25 height 25
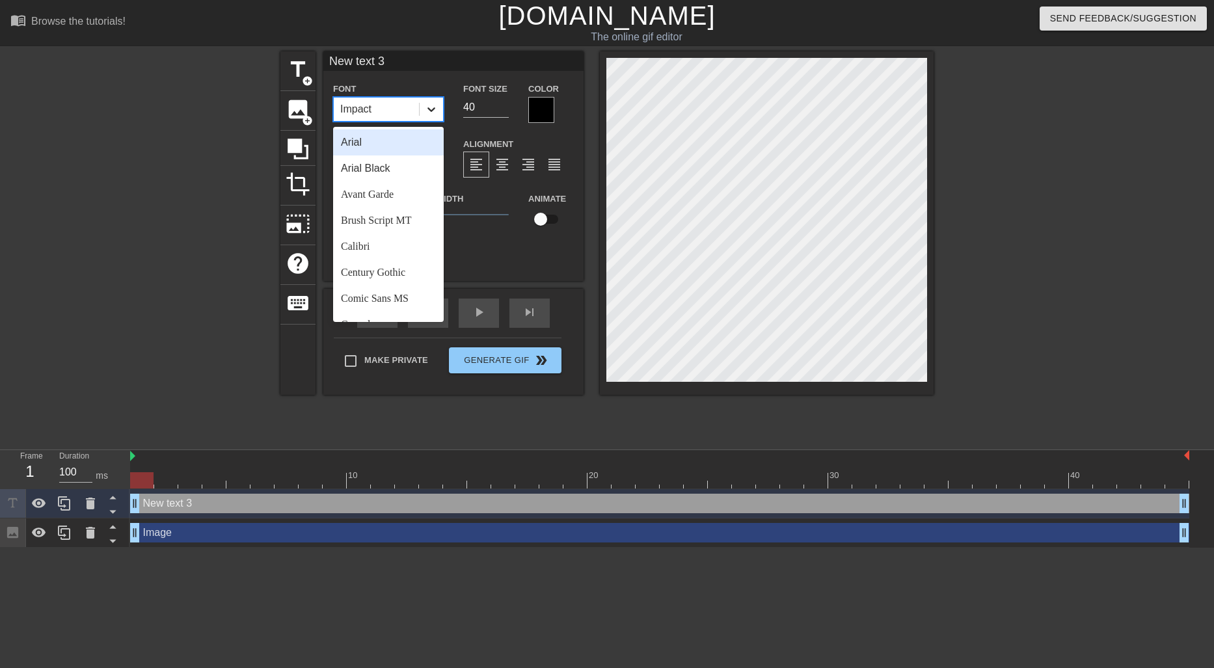
click at [426, 106] on icon at bounding box center [431, 109] width 13 height 13
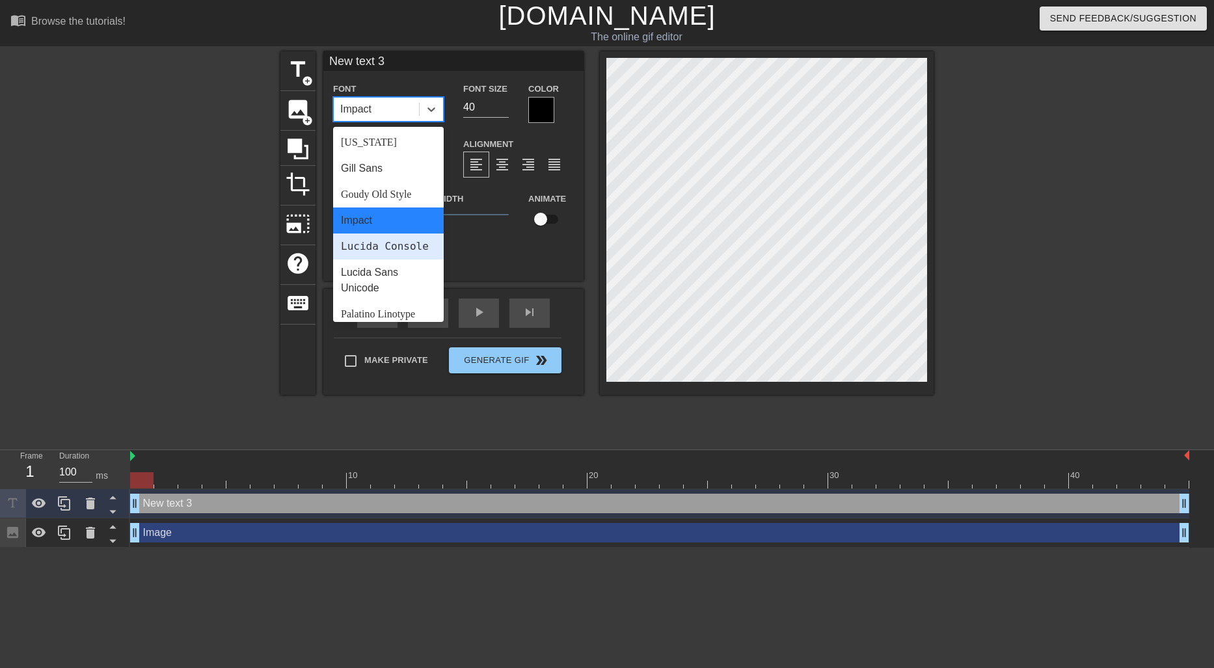
scroll to position [390, 0]
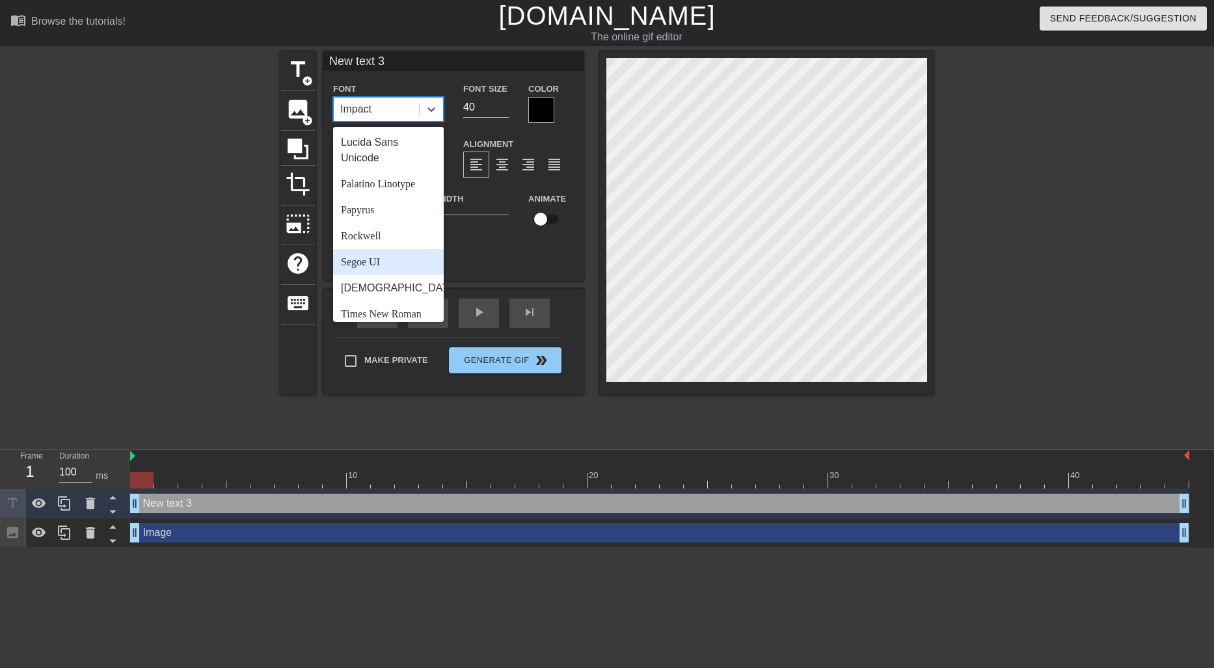
click at [407, 275] on div "Segoe UI" at bounding box center [388, 262] width 111 height 26
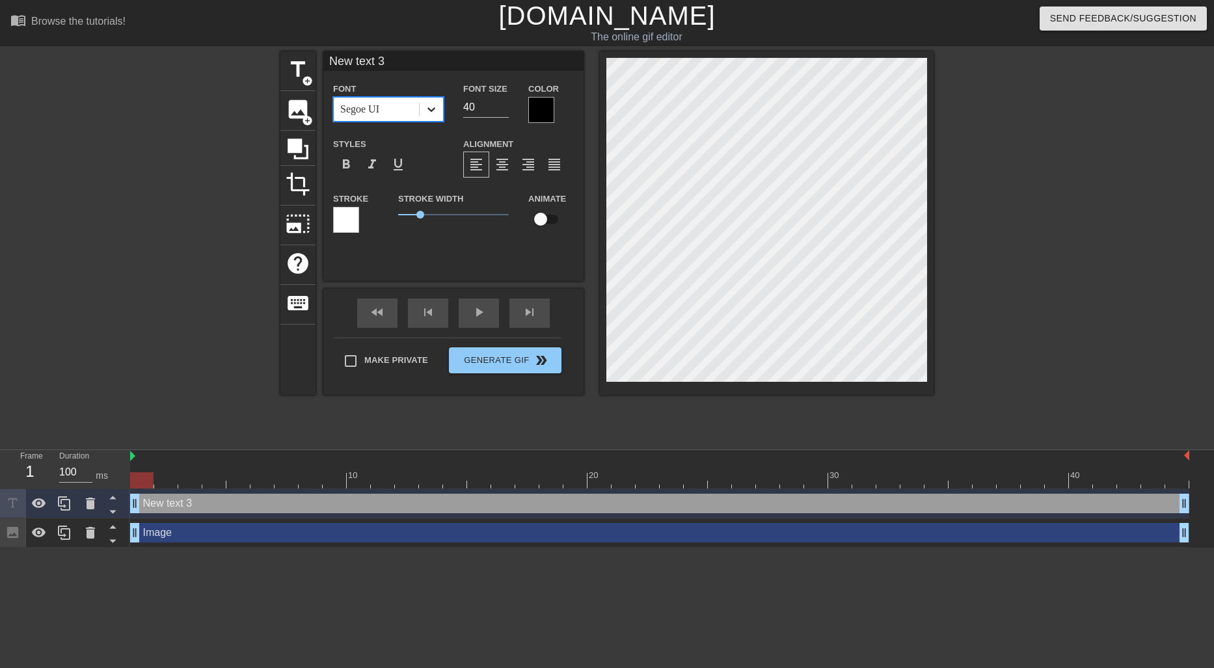
click at [423, 101] on div at bounding box center [431, 109] width 23 height 23
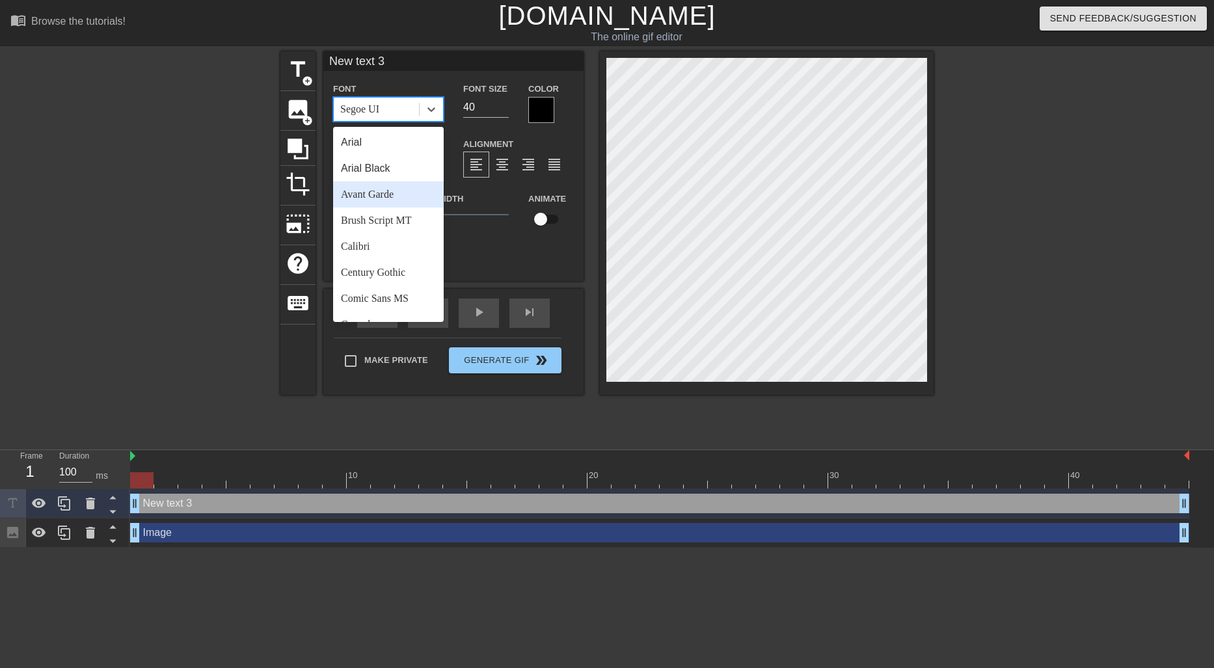
click at [401, 190] on div "Avant Garde" at bounding box center [388, 195] width 111 height 26
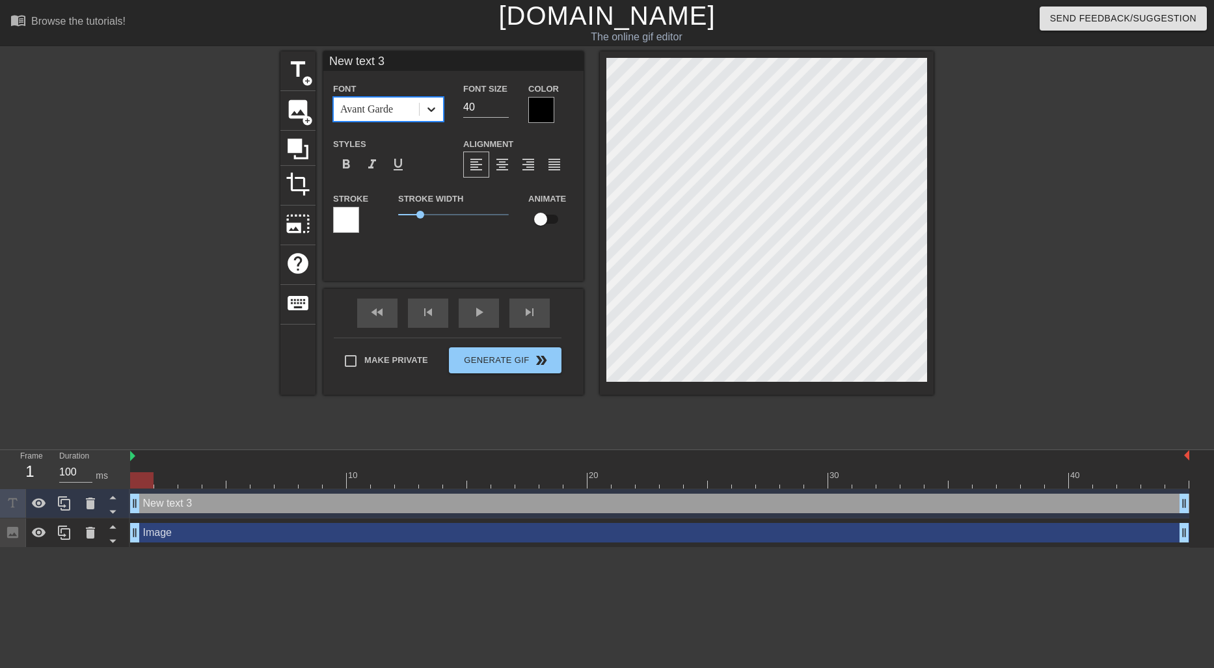
click at [421, 102] on div at bounding box center [431, 109] width 23 height 23
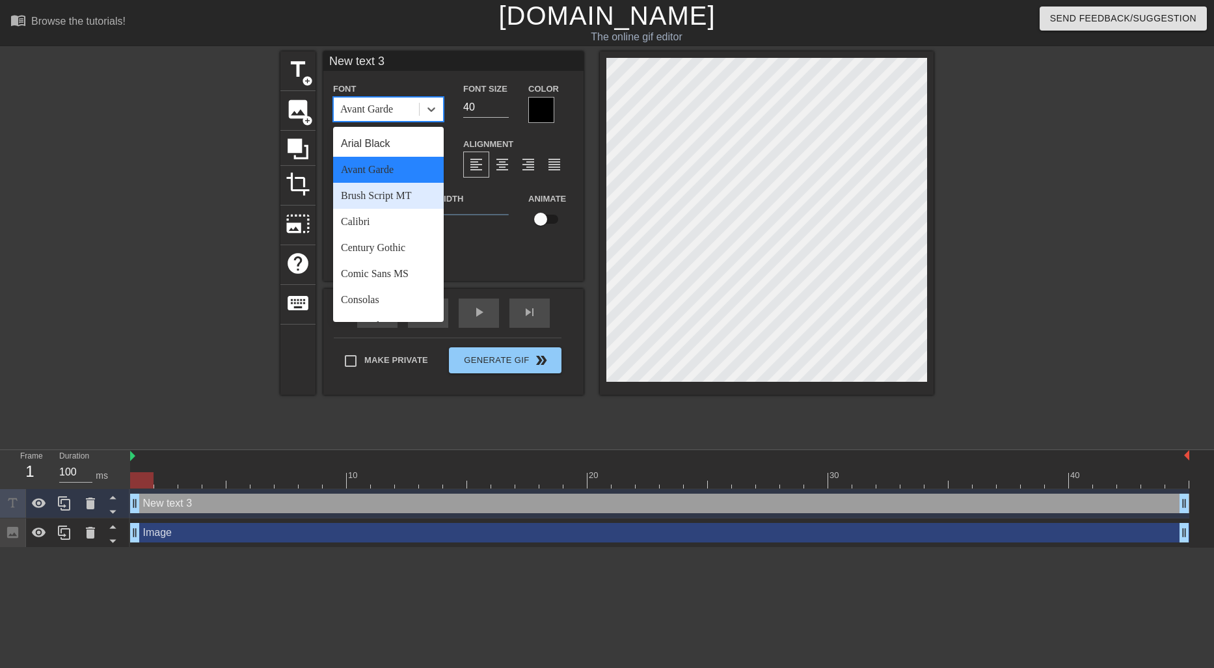
scroll to position [65, 0]
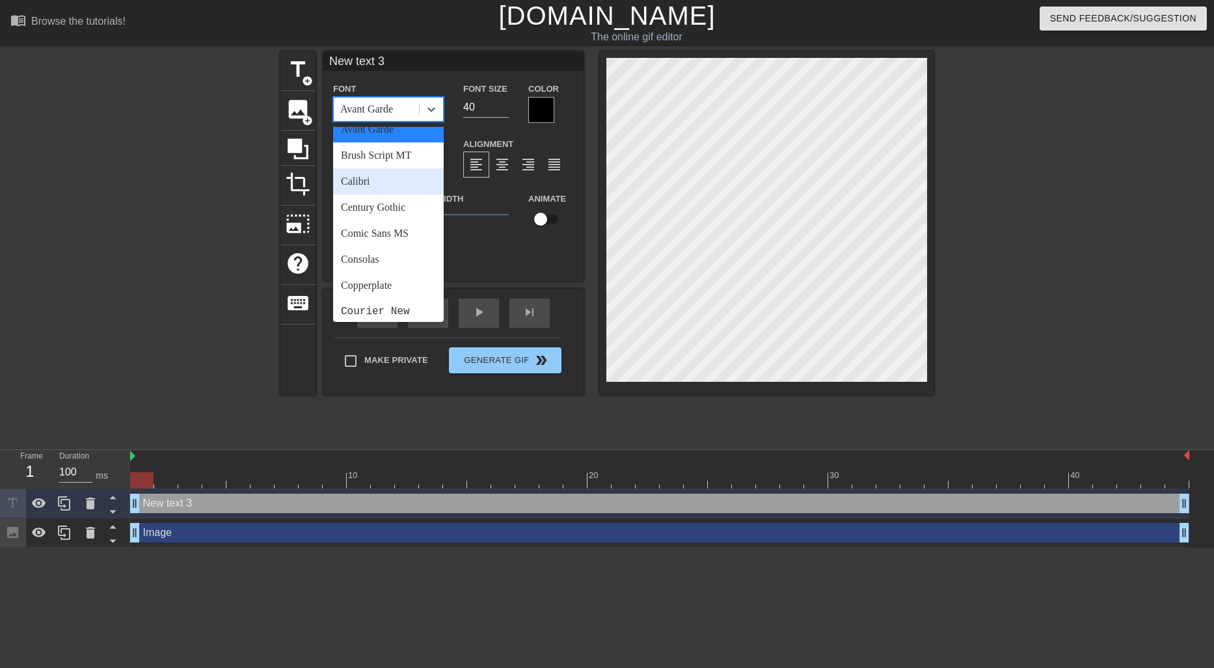
click at [396, 177] on div "Calibri" at bounding box center [388, 182] width 111 height 26
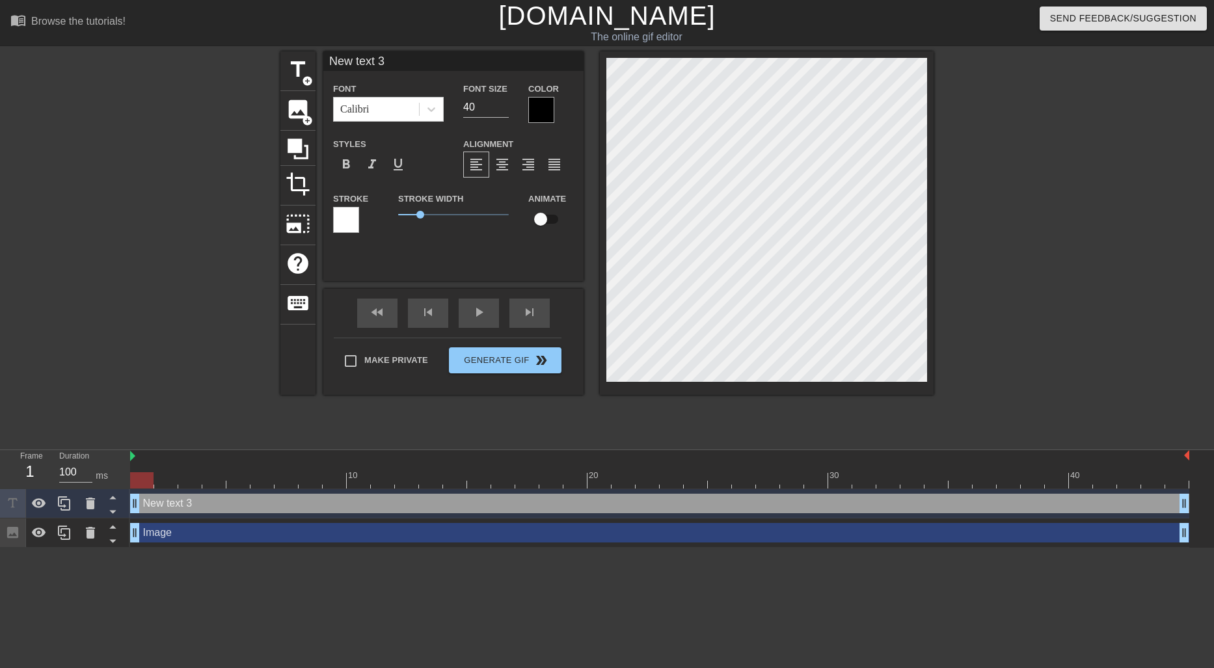
click at [401, 68] on input "New text 3" at bounding box center [453, 61] width 260 height 20
type input "N"
type input "me watching this moronic channel"
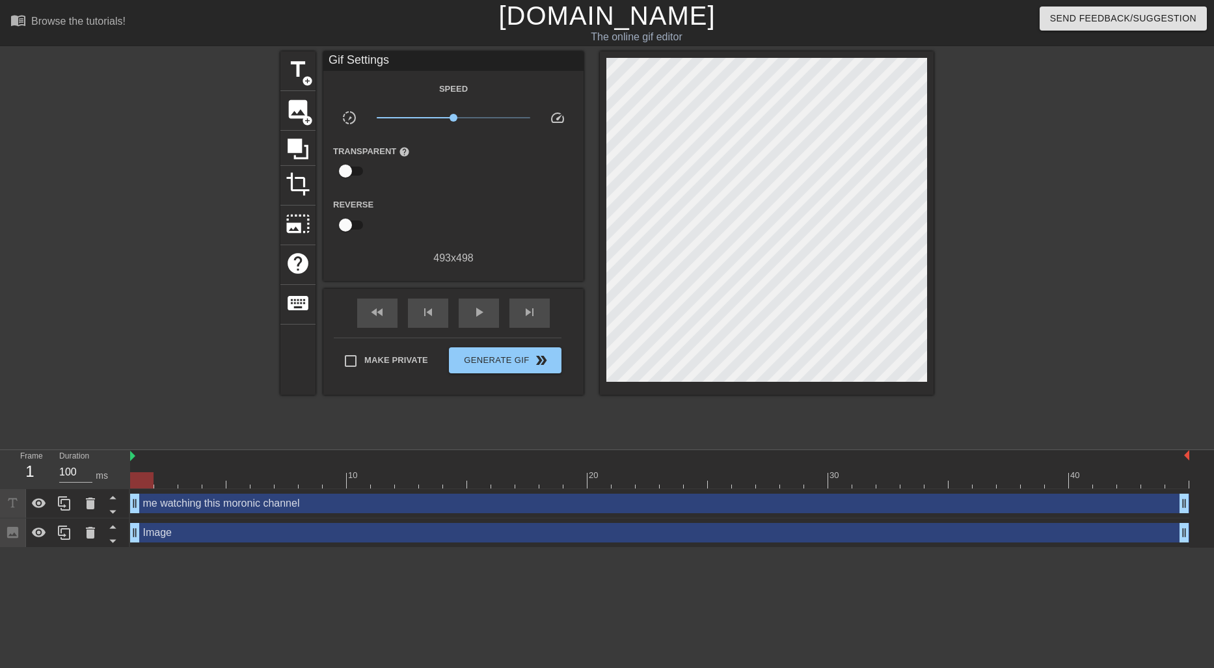
click at [974, 133] on div at bounding box center [1046, 246] width 195 height 390
click at [508, 355] on span "Generate Gif double_arrow" at bounding box center [505, 361] width 102 height 16
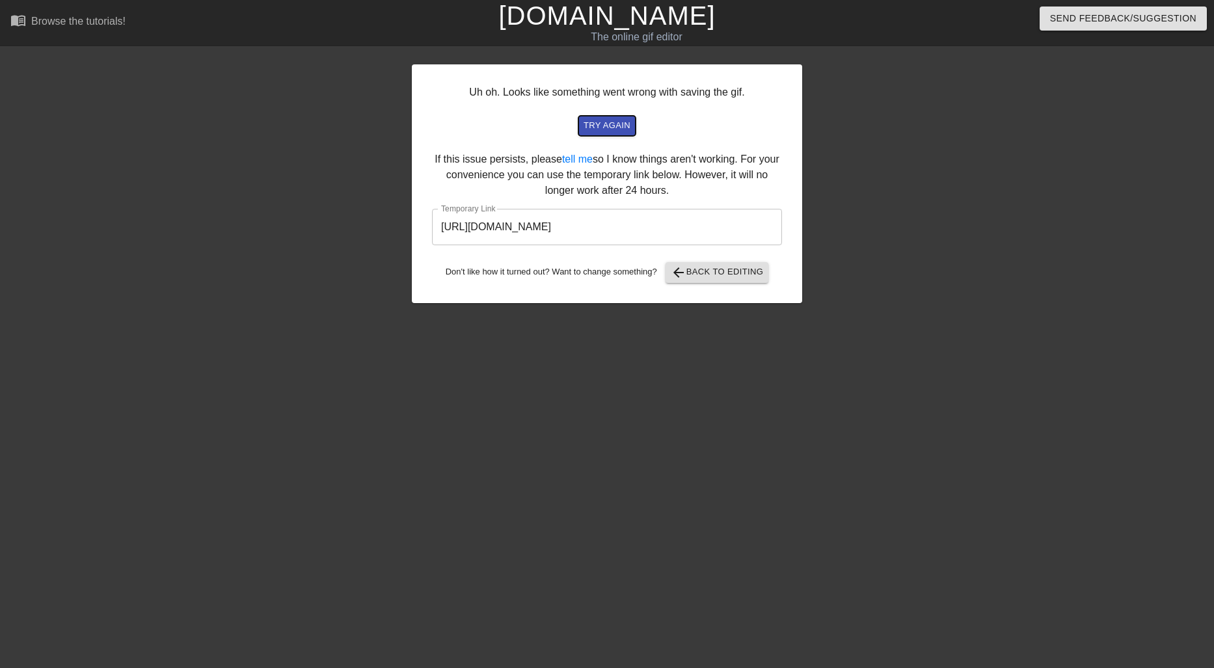
click at [610, 126] on span "try again" at bounding box center [607, 125] width 47 height 15
